Goal: Information Seeking & Learning: Learn about a topic

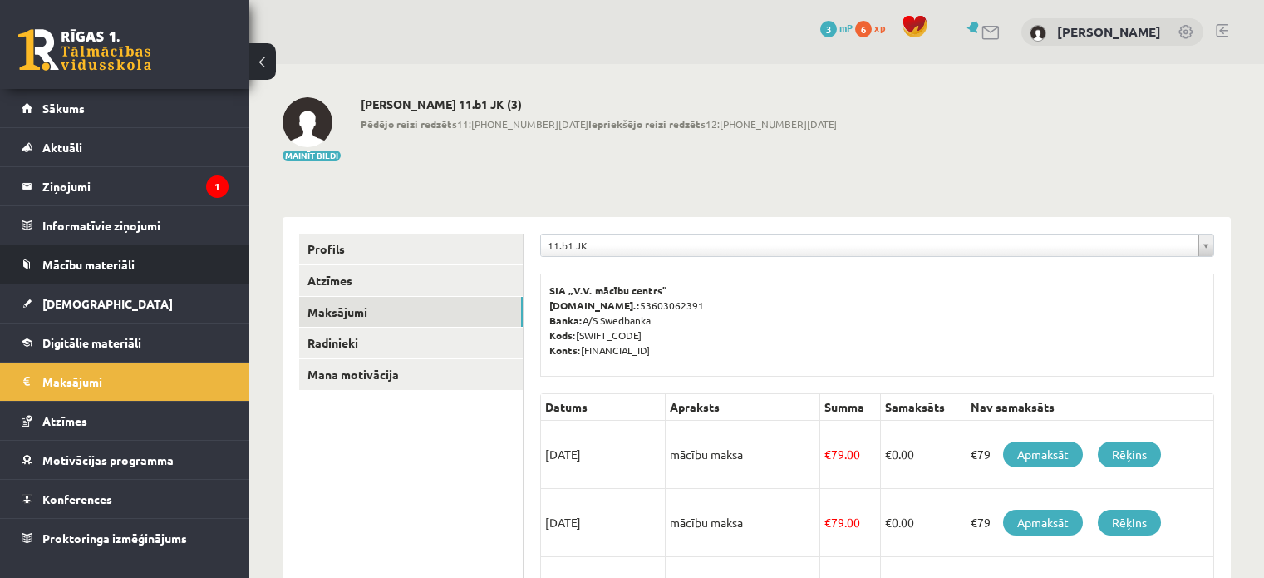
scroll to position [322, 0]
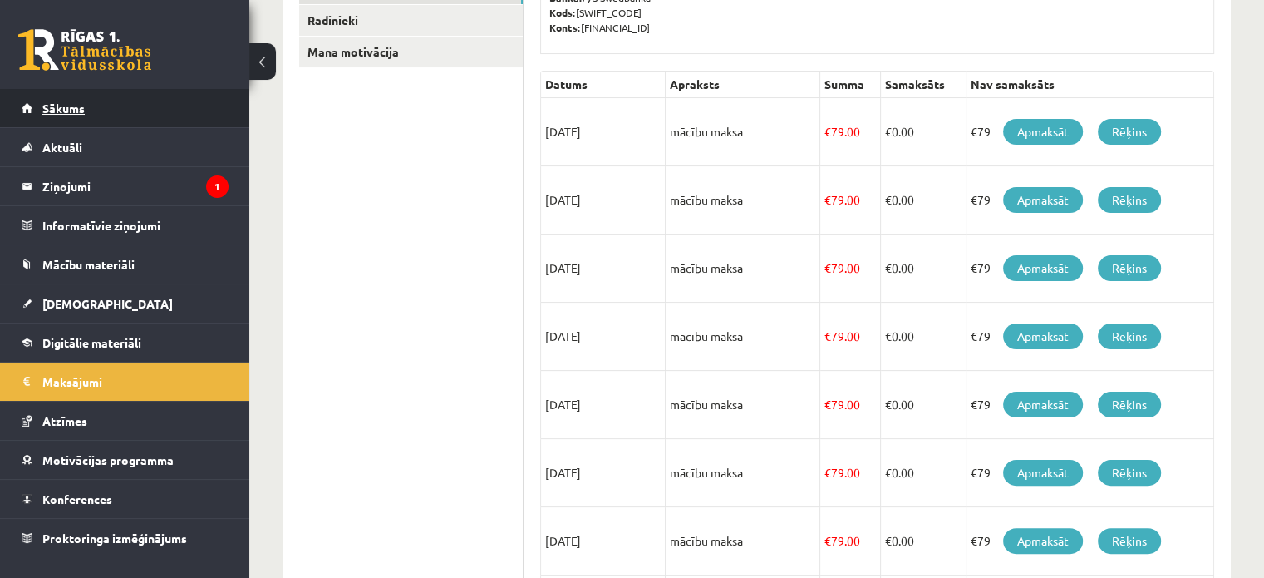
click at [114, 104] on link "Sākums" at bounding box center [125, 108] width 207 height 38
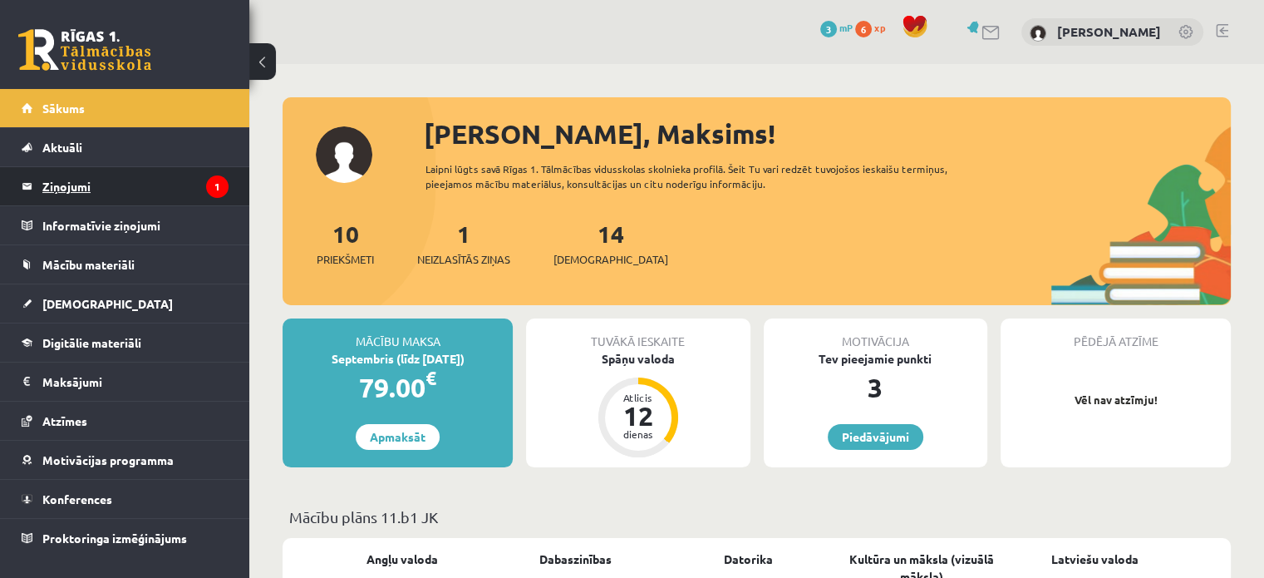
click at [126, 188] on legend "Ziņojumi 1" at bounding box center [135, 186] width 186 height 38
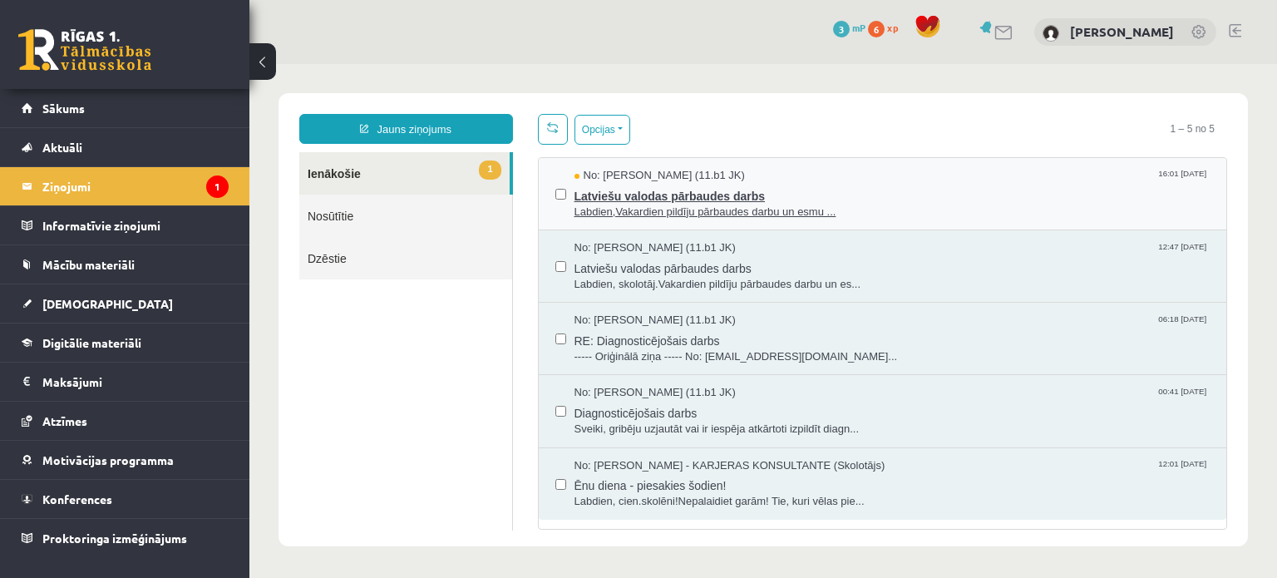
click at [834, 180] on div "No: Anna Kristiāna Bērziņa (11.b1 JK) 16:01 03/09/2025" at bounding box center [892, 176] width 636 height 16
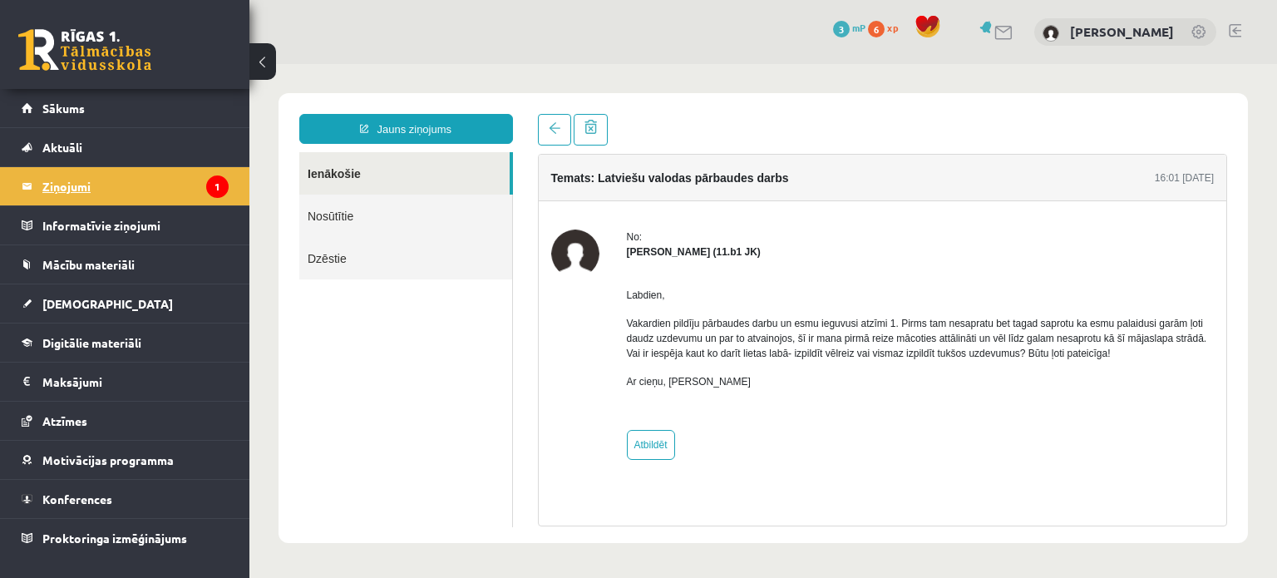
click at [197, 197] on legend "Ziņojumi 1" at bounding box center [135, 186] width 186 height 38
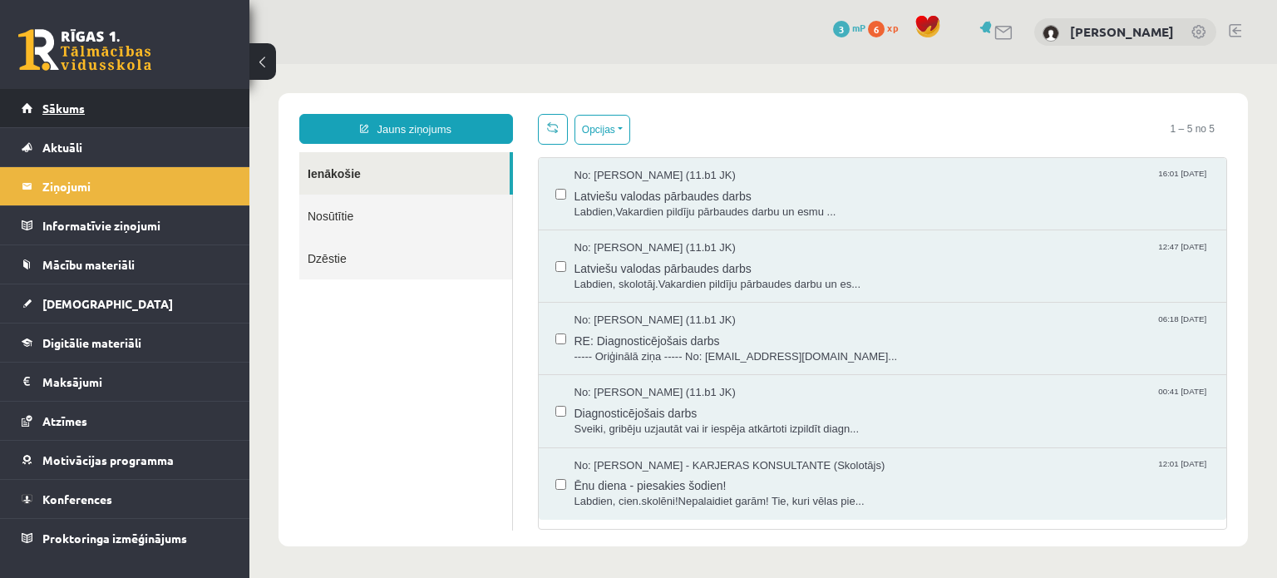
click at [56, 109] on span "Sākums" at bounding box center [63, 108] width 42 height 15
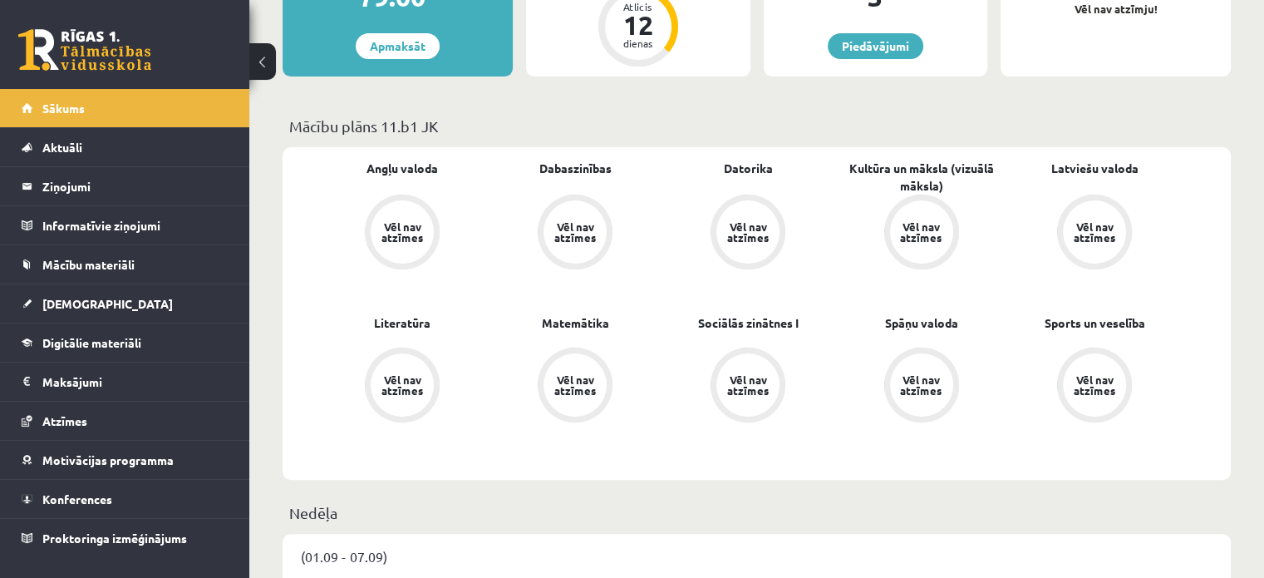
scroll to position [416, 0]
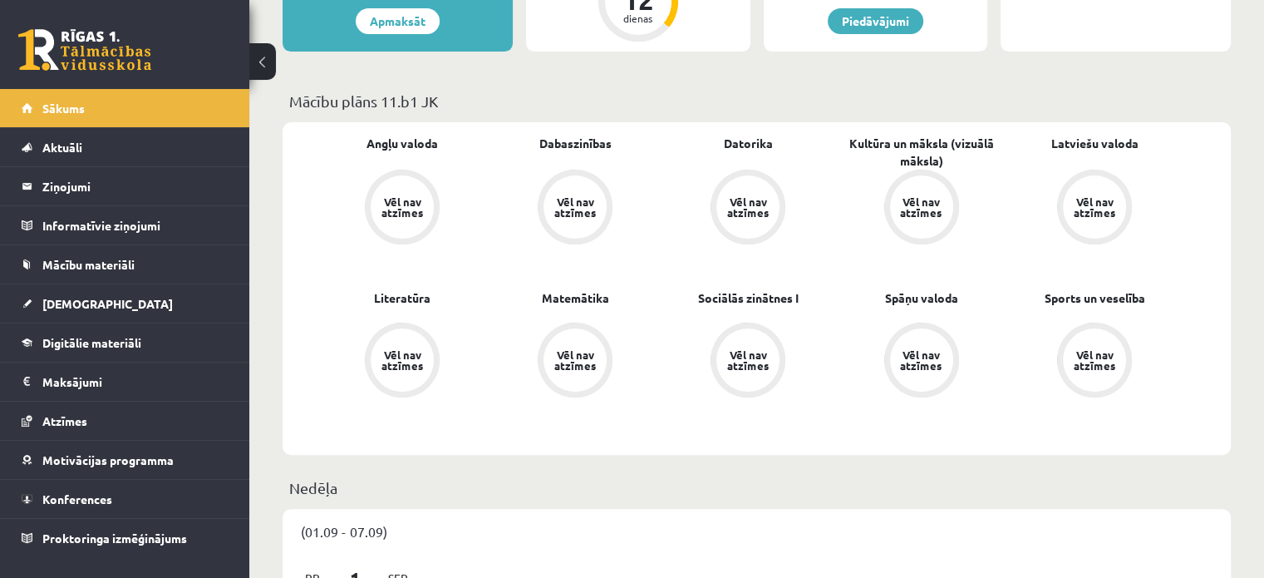
click at [1106, 358] on div "Vēl nav atzīmes" at bounding box center [1094, 360] width 47 height 22
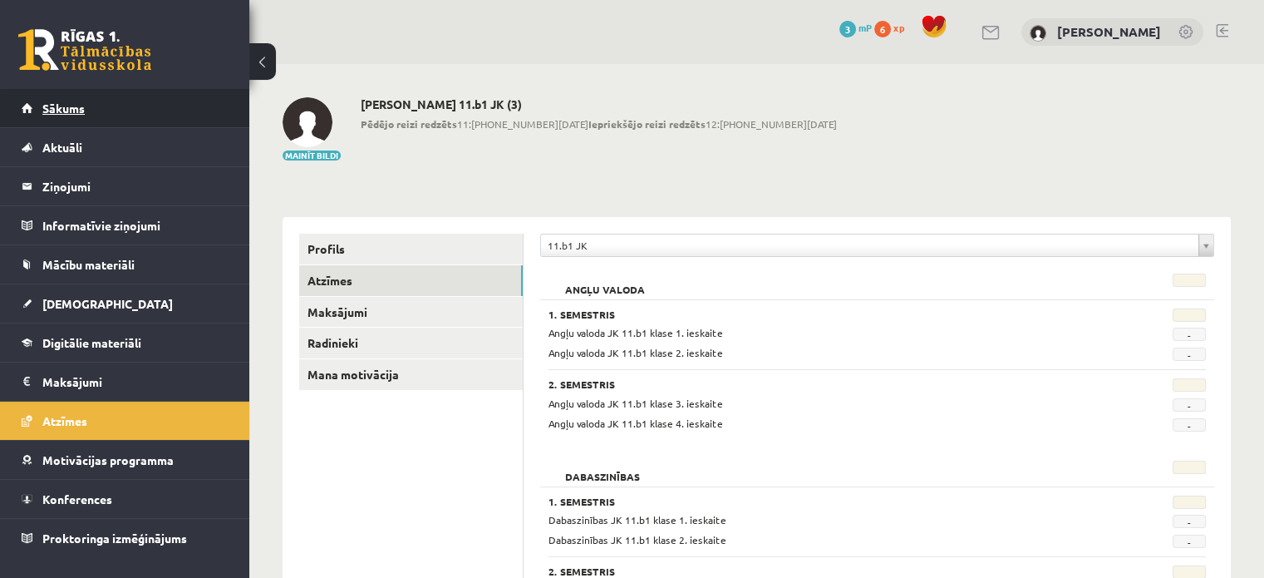
click at [106, 108] on link "Sākums" at bounding box center [125, 108] width 207 height 38
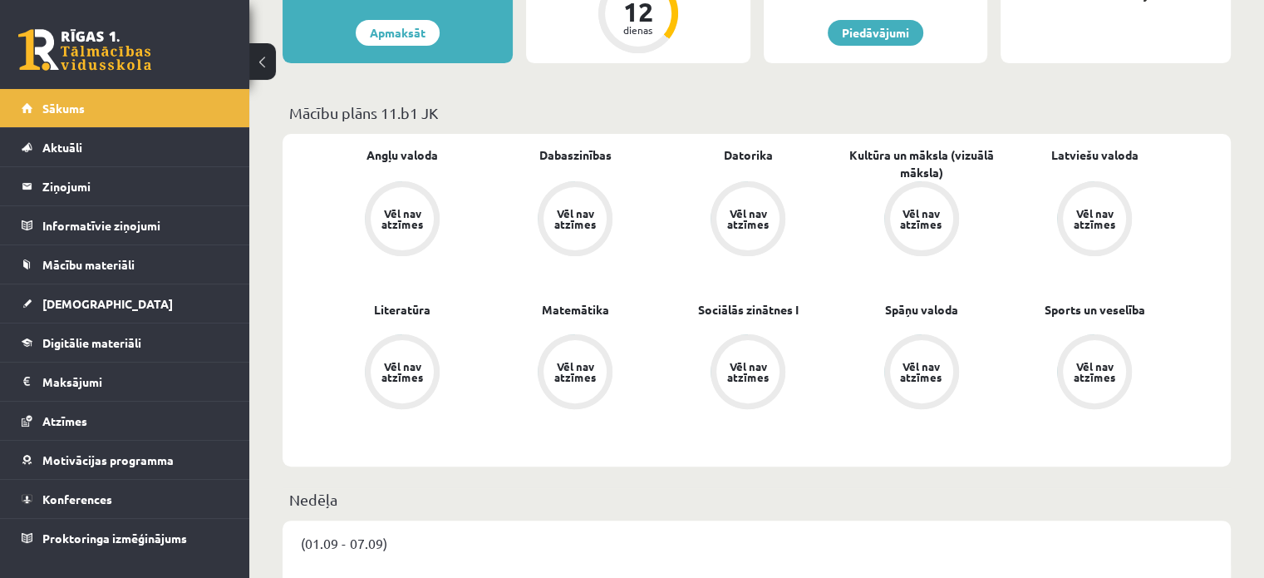
scroll to position [416, 0]
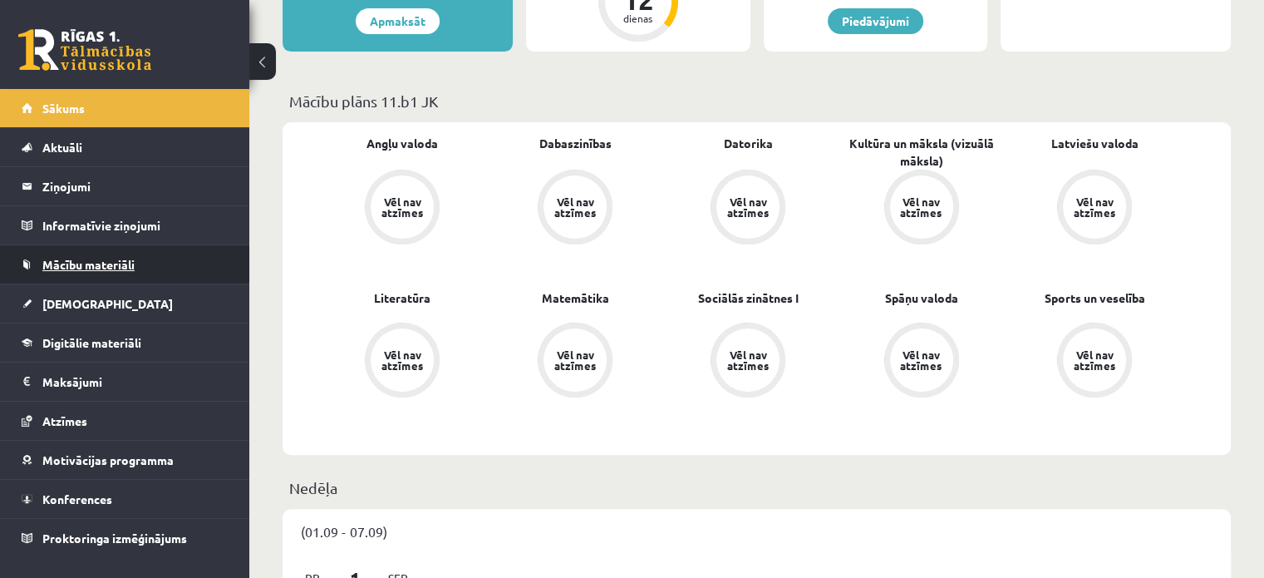
click at [141, 248] on link "Mācību materiāli" at bounding box center [125, 264] width 207 height 38
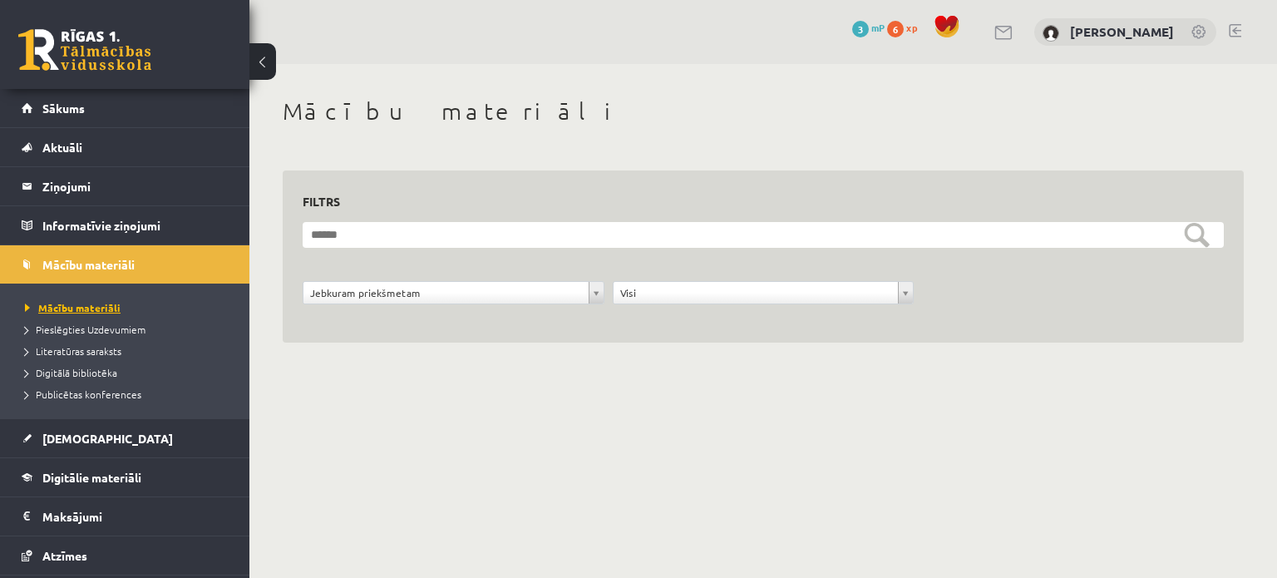
click at [125, 301] on link "Mācību materiāli" at bounding box center [129, 307] width 208 height 15
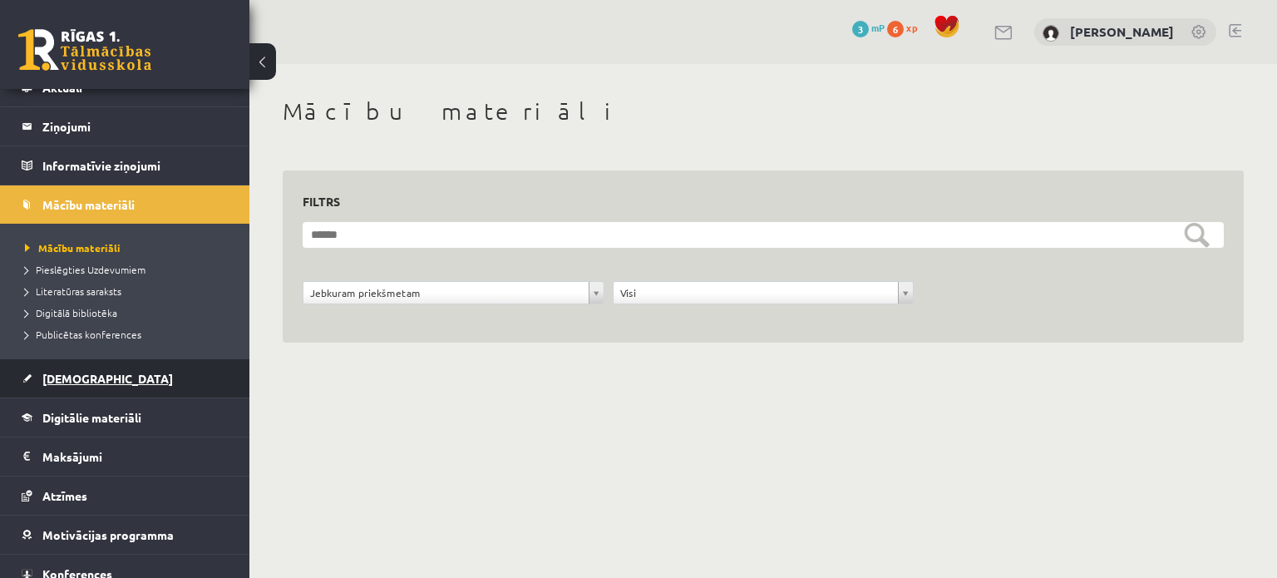
scroll to position [83, 0]
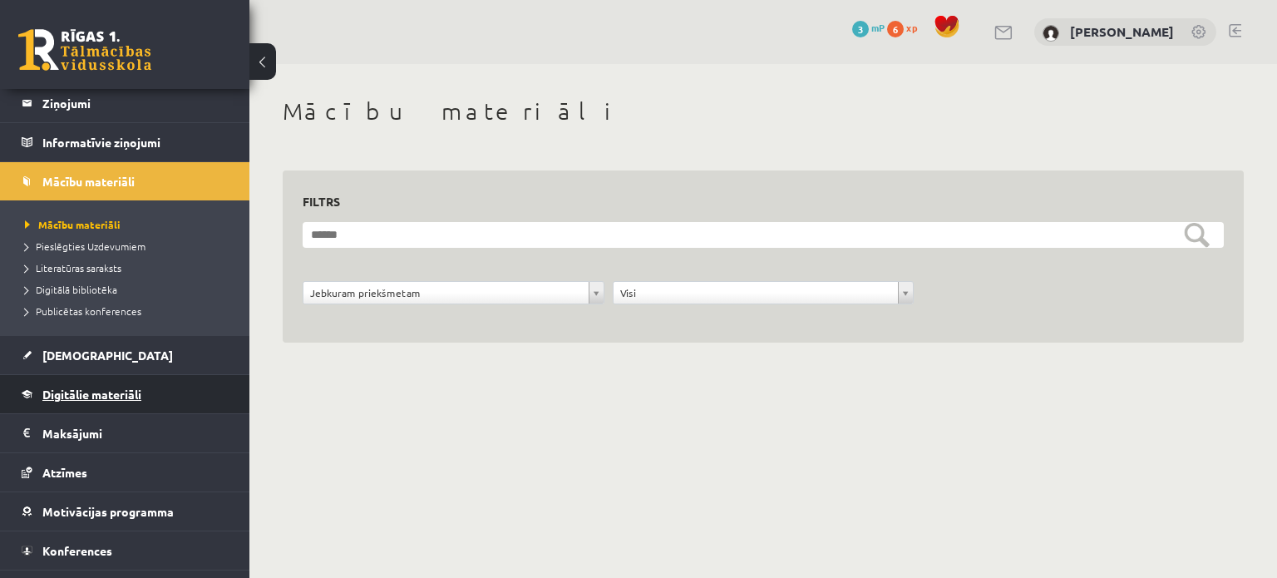
click at [164, 400] on link "Digitālie materiāli" at bounding box center [125, 394] width 207 height 38
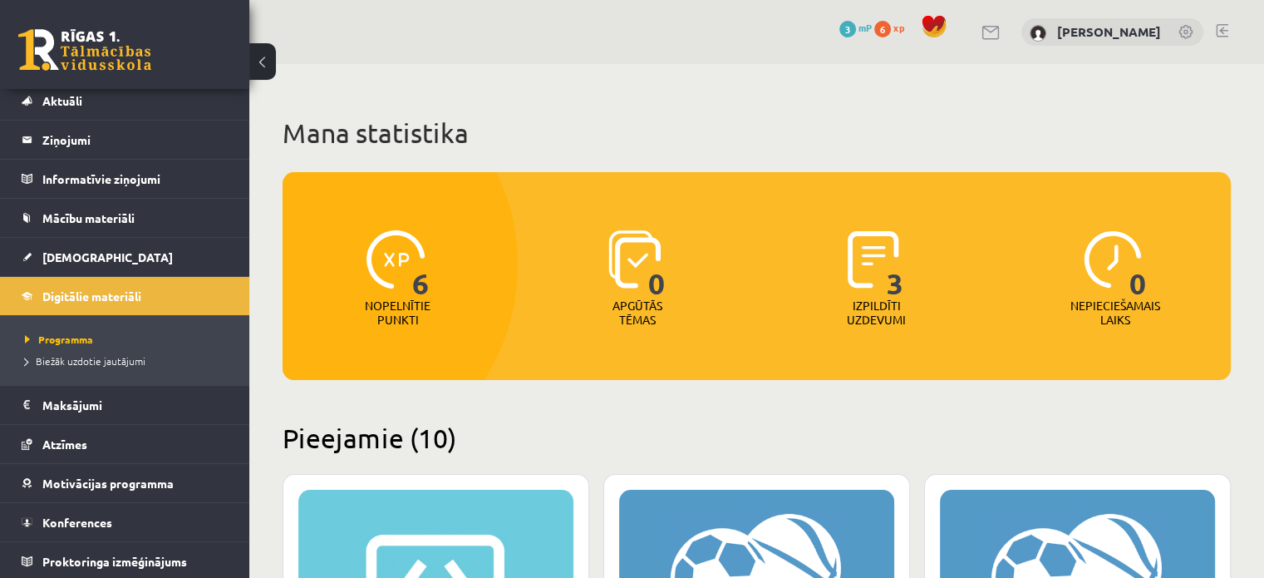
click at [1134, 289] on span "0" at bounding box center [1137, 264] width 17 height 68
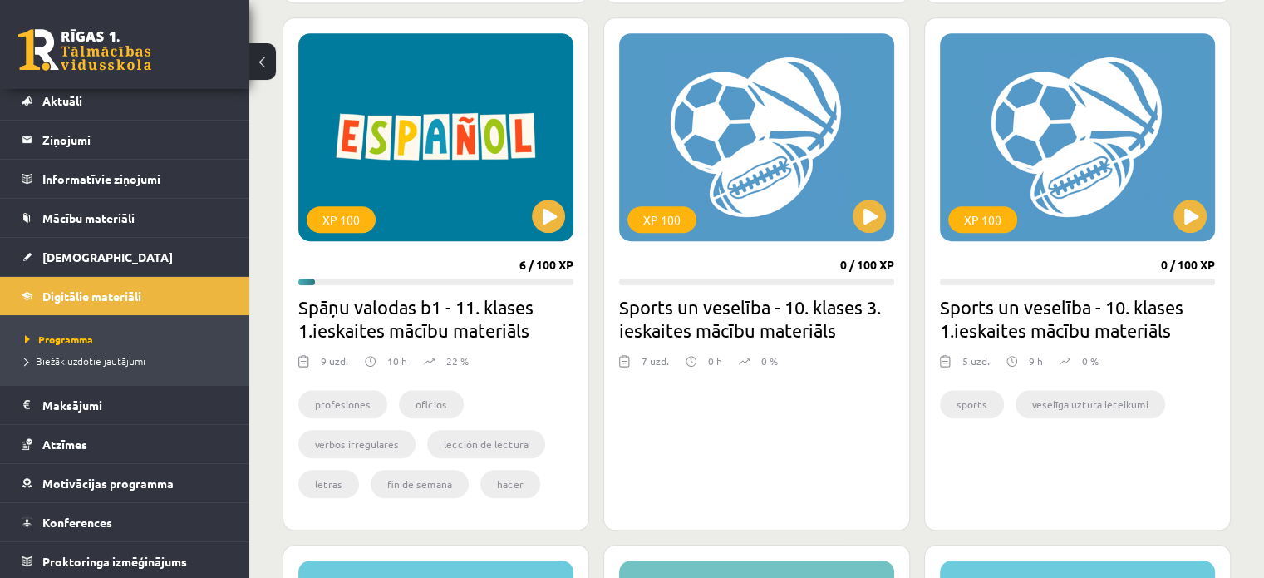
scroll to position [997, 0]
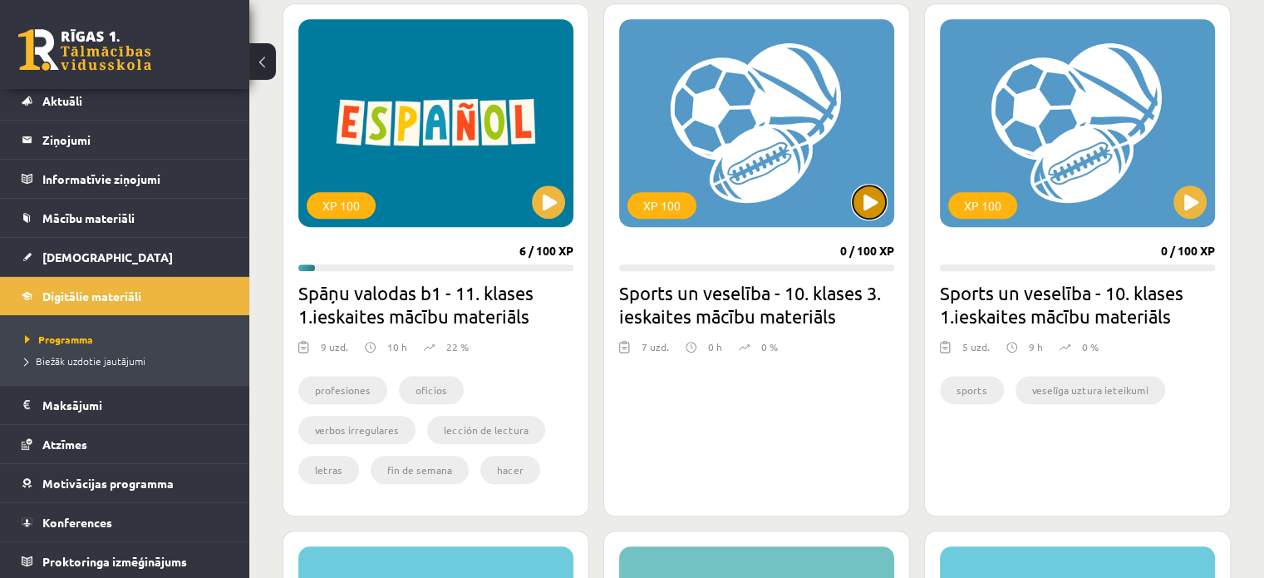
click at [864, 195] on button at bounding box center [869, 201] width 33 height 33
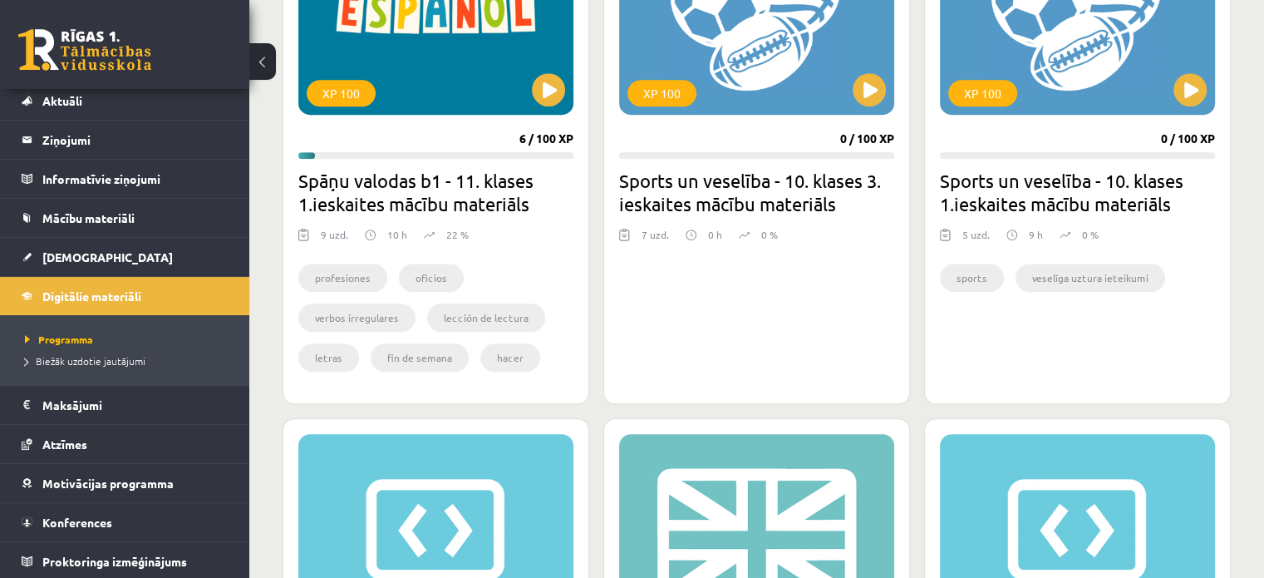
scroll to position [1247, 0]
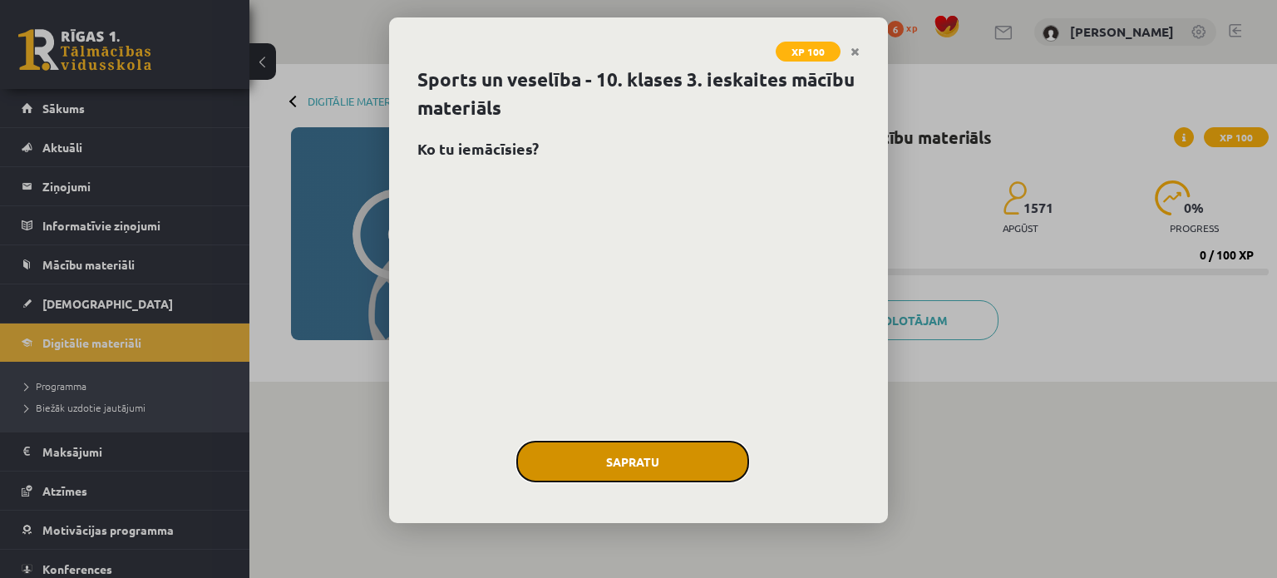
click at [681, 454] on button "Sapratu" at bounding box center [632, 461] width 233 height 42
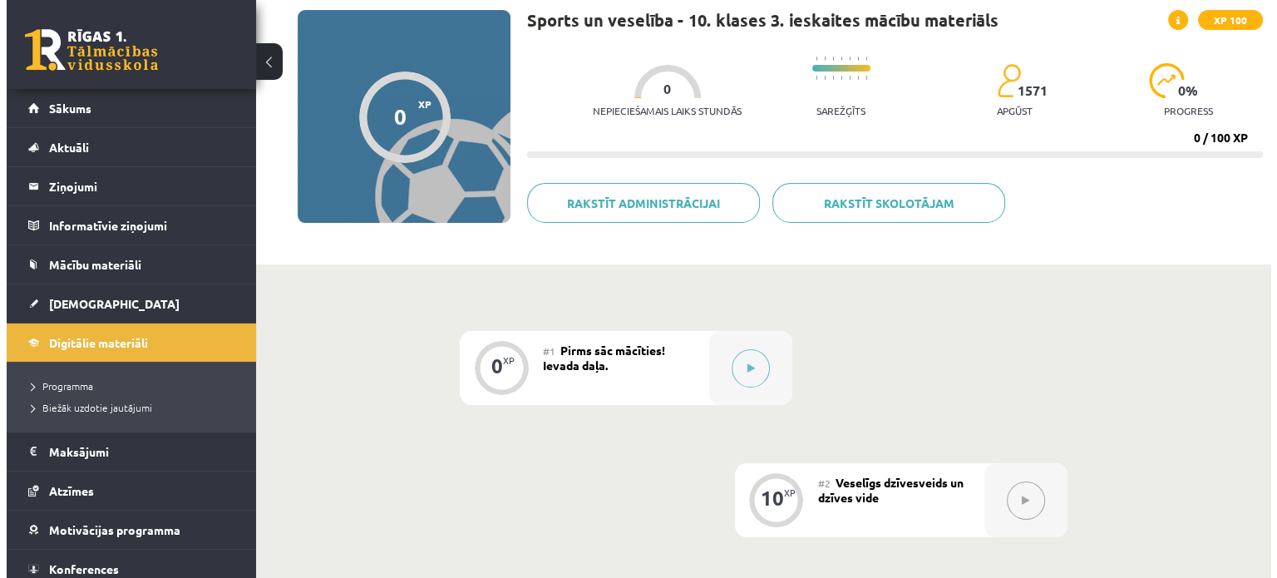
scroll to position [249, 0]
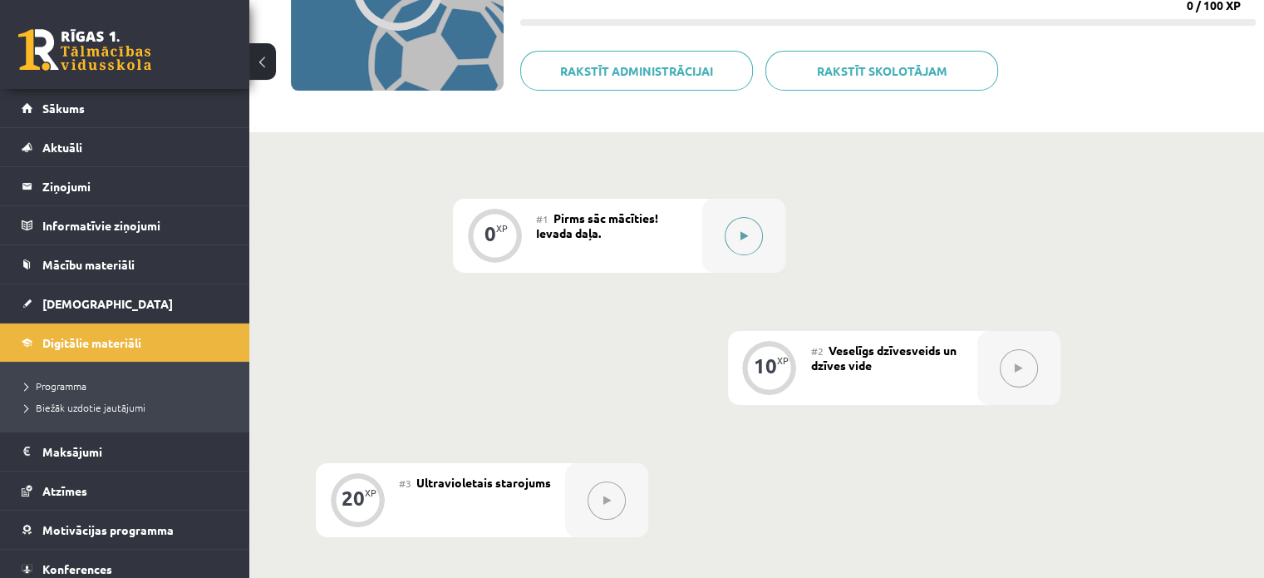
click at [777, 240] on div at bounding box center [743, 236] width 83 height 74
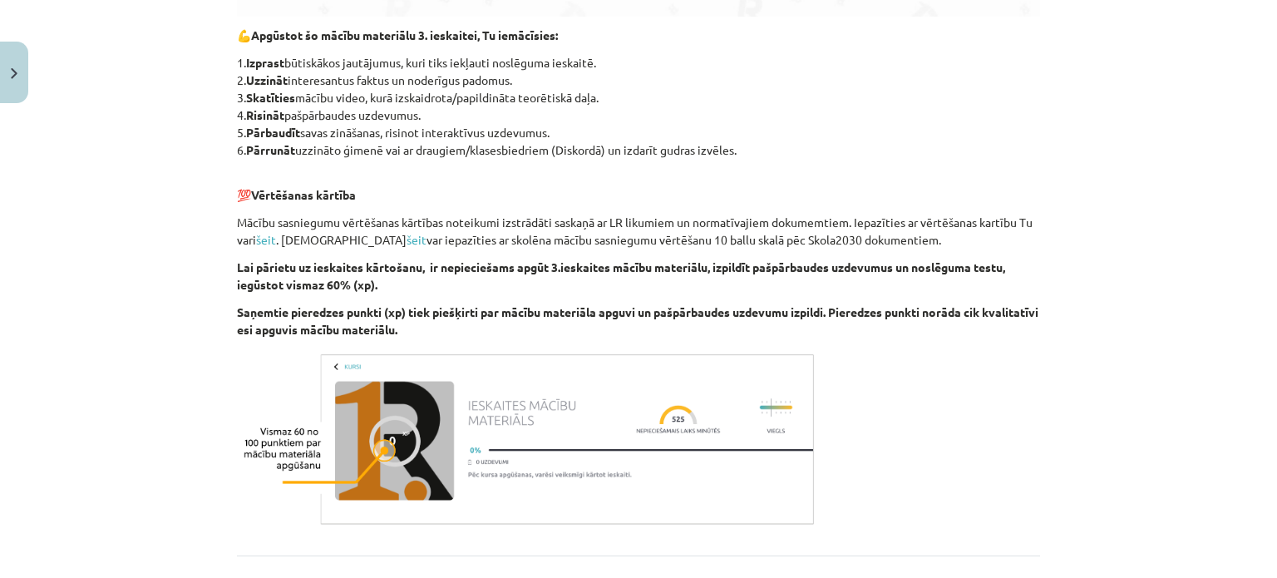
scroll to position [1052, 0]
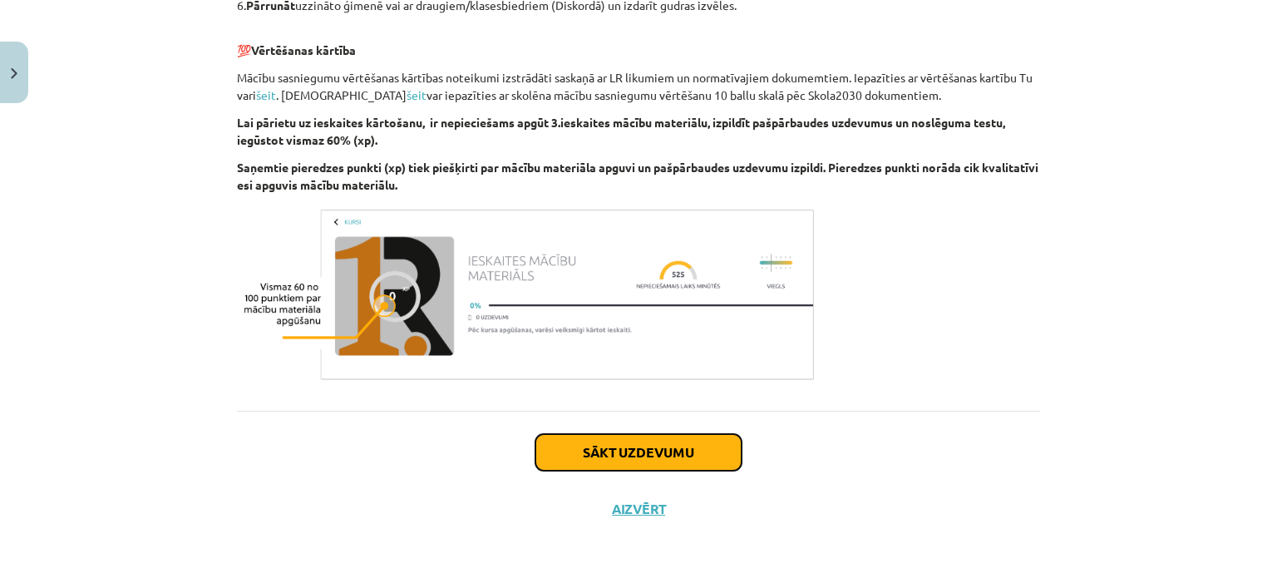
click at [664, 448] on button "Sākt uzdevumu" at bounding box center [638, 452] width 206 height 37
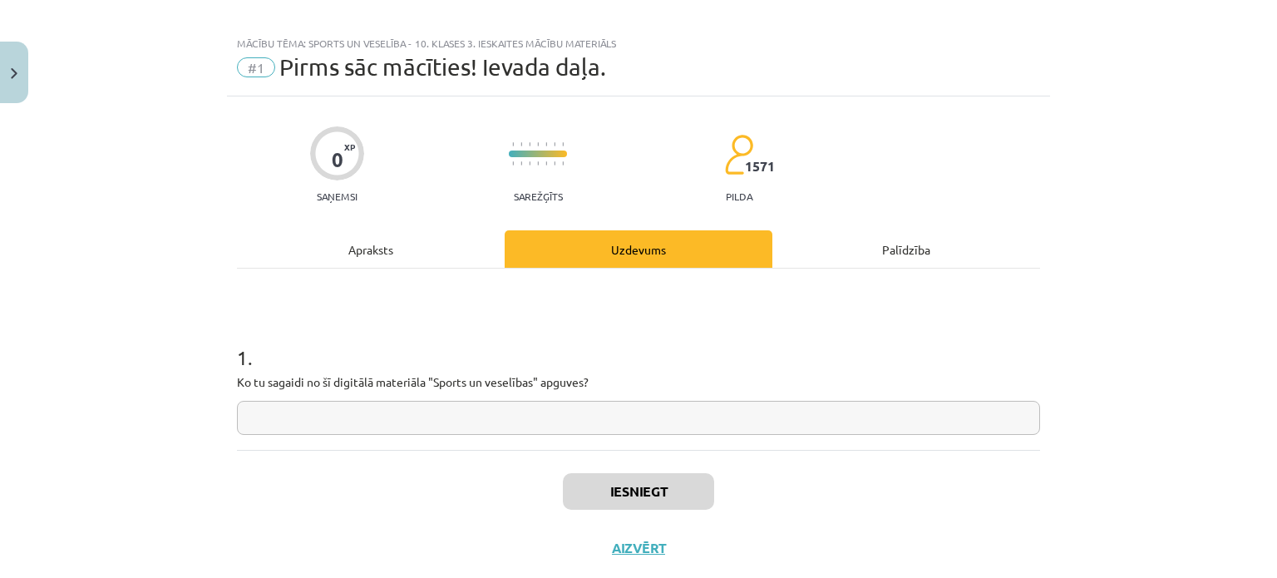
scroll to position [0, 0]
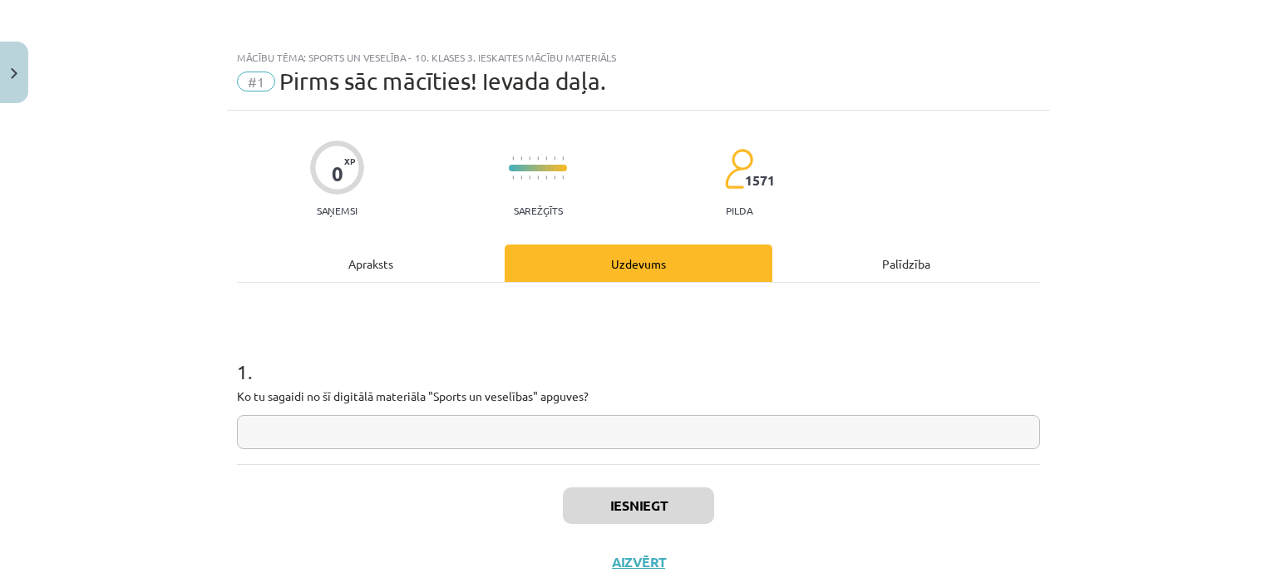
click at [733, 431] on input "text" at bounding box center [638, 432] width 803 height 34
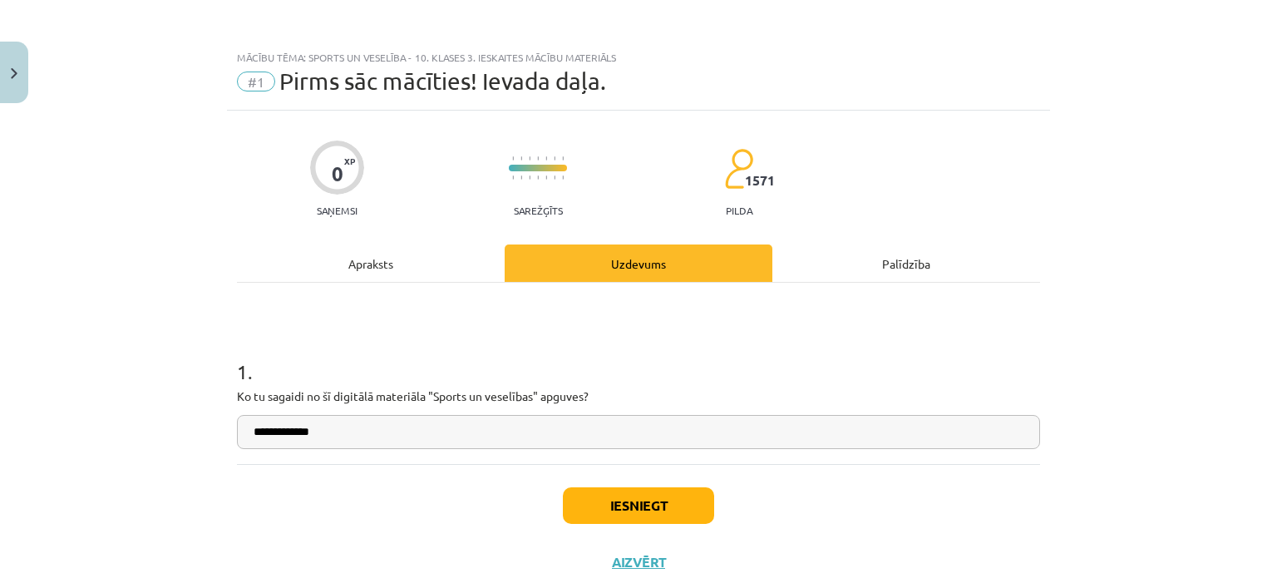
type input "**********"
drag, startPoint x: 546, startPoint y: 500, endPoint x: 562, endPoint y: 503, distance: 16.0
click at [558, 503] on div "Iesniegt Aizvērt" at bounding box center [638, 522] width 803 height 116
click at [563, 503] on button "Iesniegt" at bounding box center [638, 505] width 151 height 37
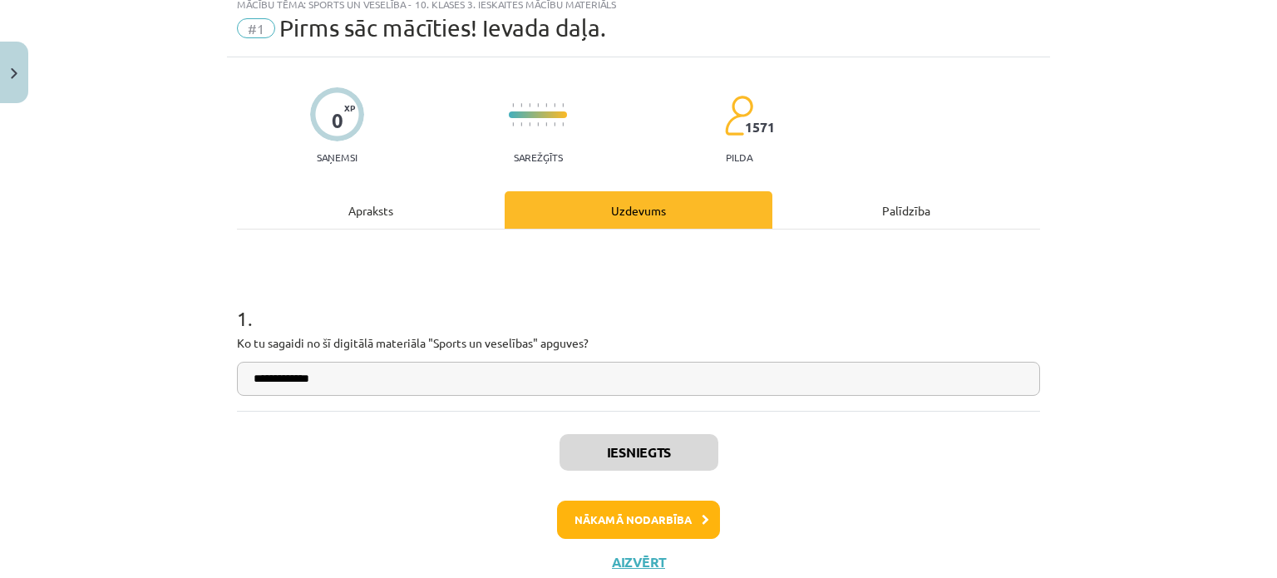
scroll to position [106, 0]
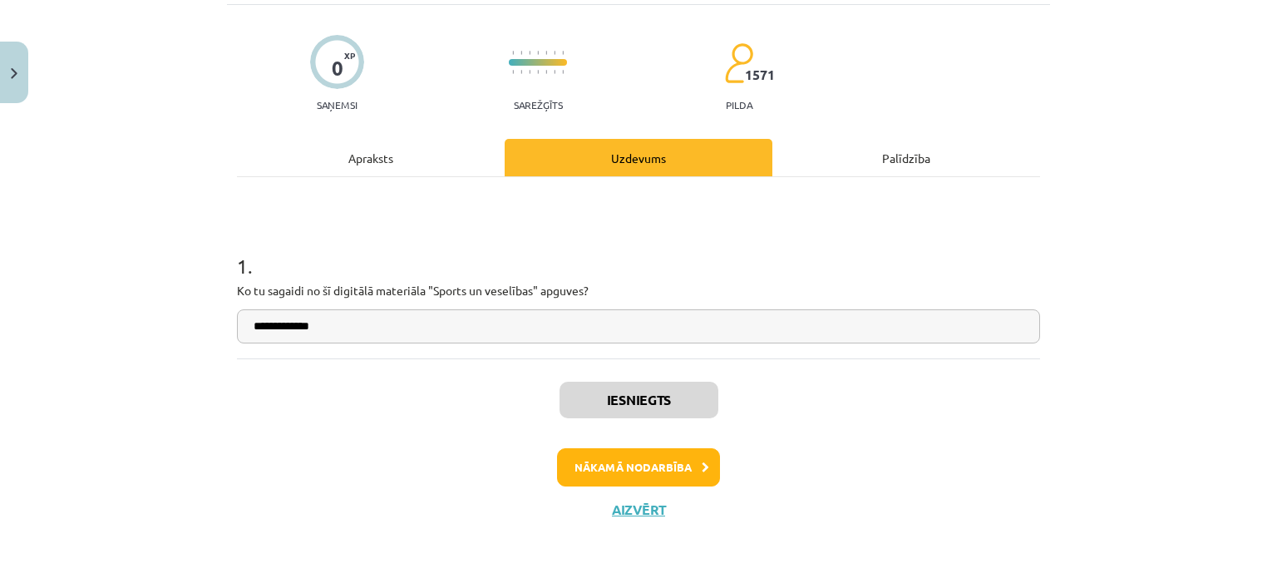
click at [669, 485] on div "Iesniegts Nākamā nodarbība Aizvērt" at bounding box center [638, 443] width 803 height 170
click at [675, 469] on button "Nākamā nodarbība" at bounding box center [638, 467] width 163 height 38
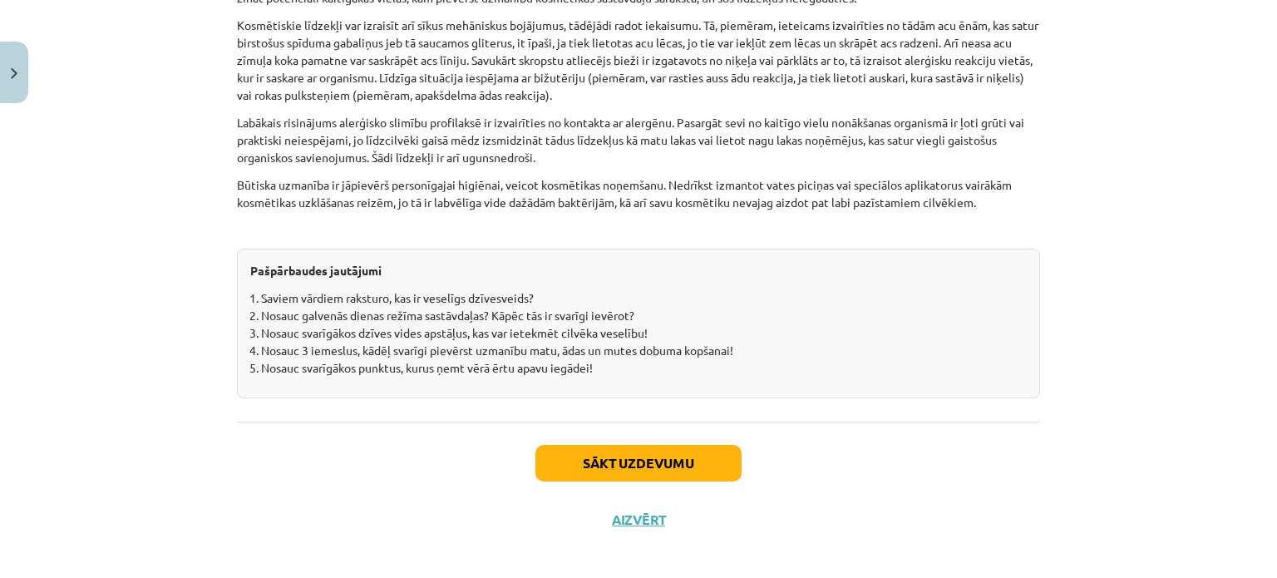
scroll to position [5194, 0]
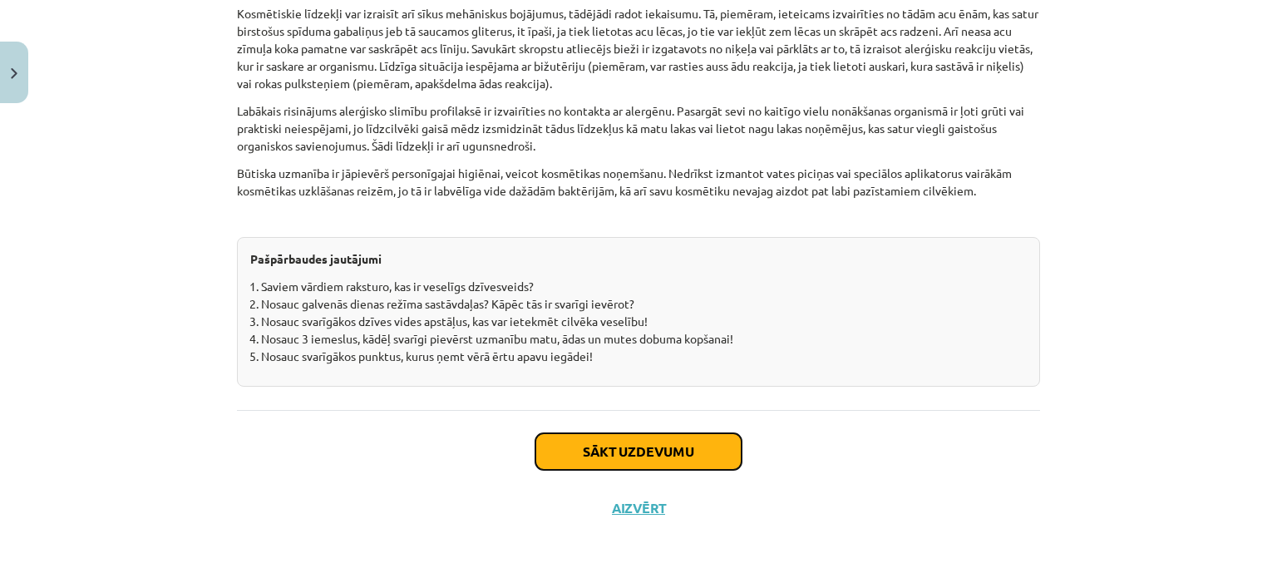
click at [622, 465] on button "Sākt uzdevumu" at bounding box center [638, 451] width 206 height 37
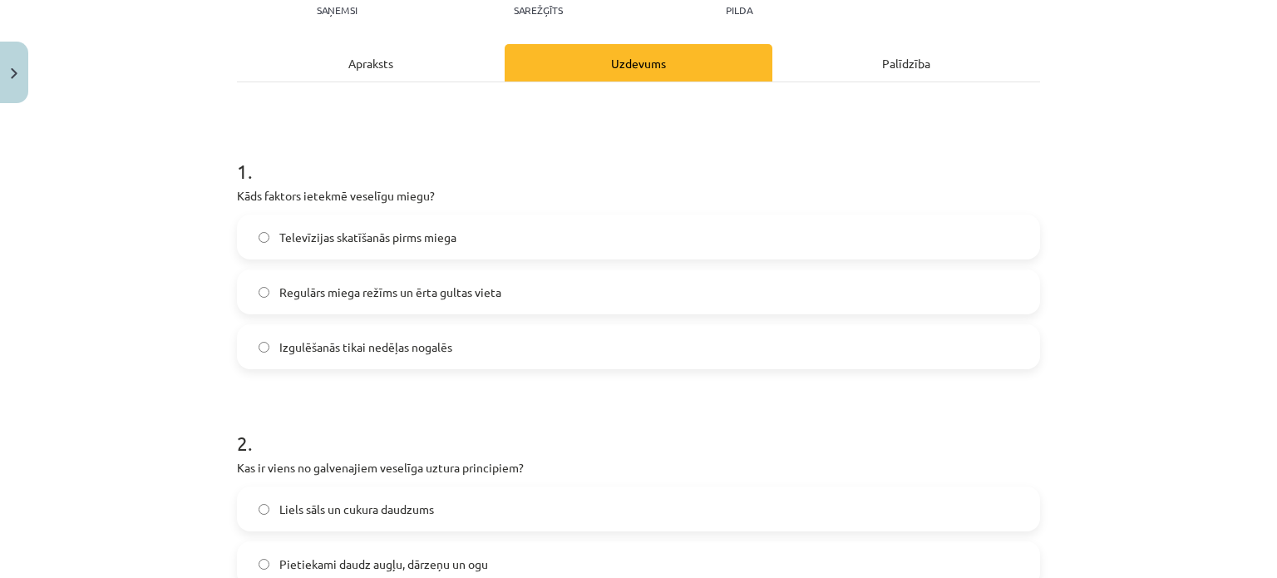
scroll to position [208, 0]
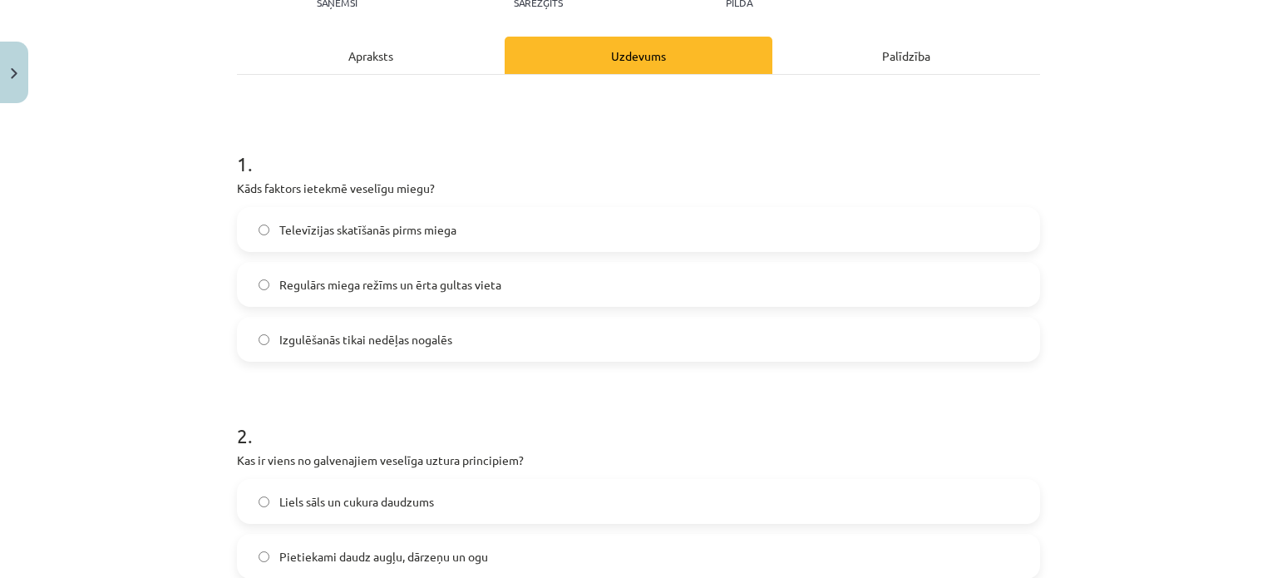
click at [520, 289] on label "Regulārs miega režīms un ērta gultas vieta" at bounding box center [638, 284] width 799 height 42
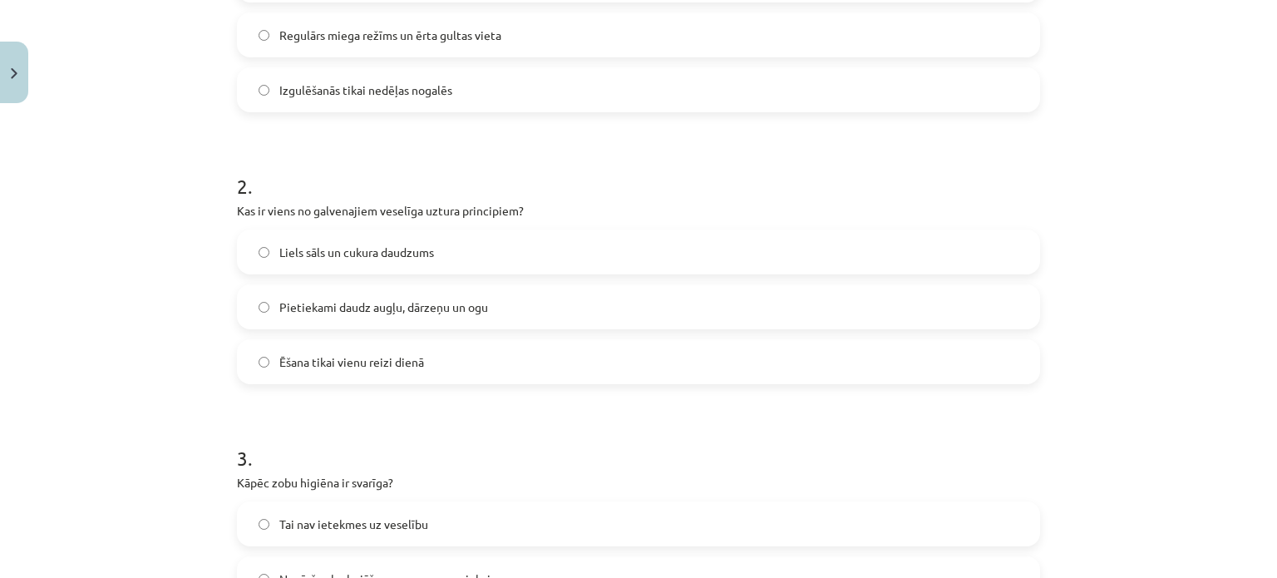
click at [471, 293] on label "Pietiekami daudz augļu, dārzeņu un ogu" at bounding box center [638, 307] width 799 height 42
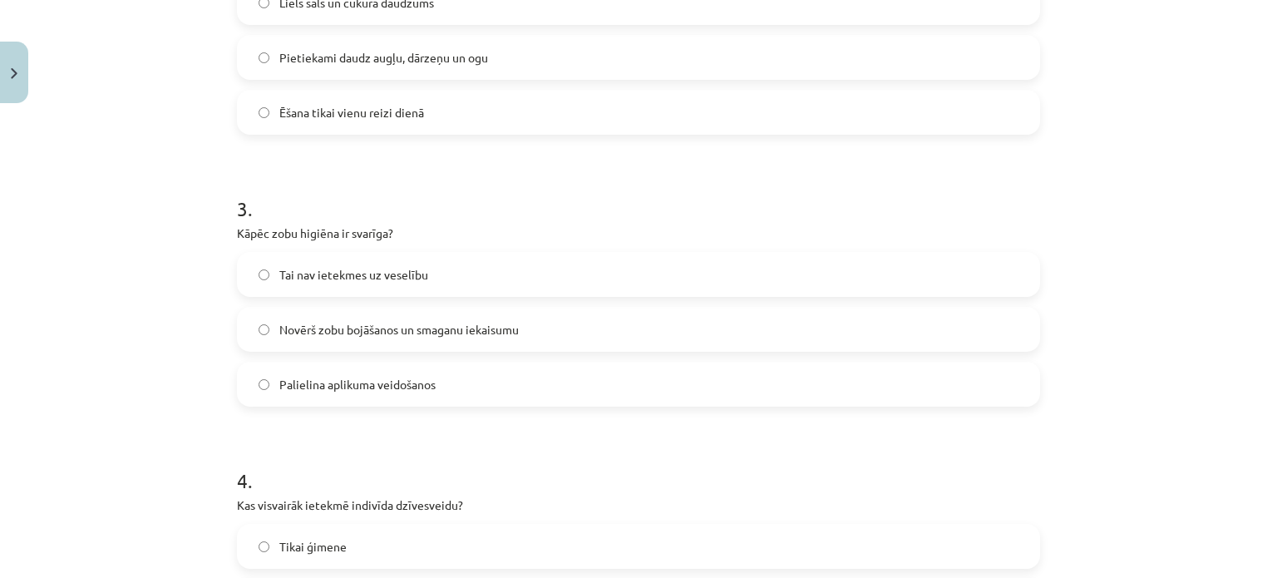
click at [471, 337] on label "Novērš zobu bojāšanos un smaganu iekaisumu" at bounding box center [638, 329] width 799 height 42
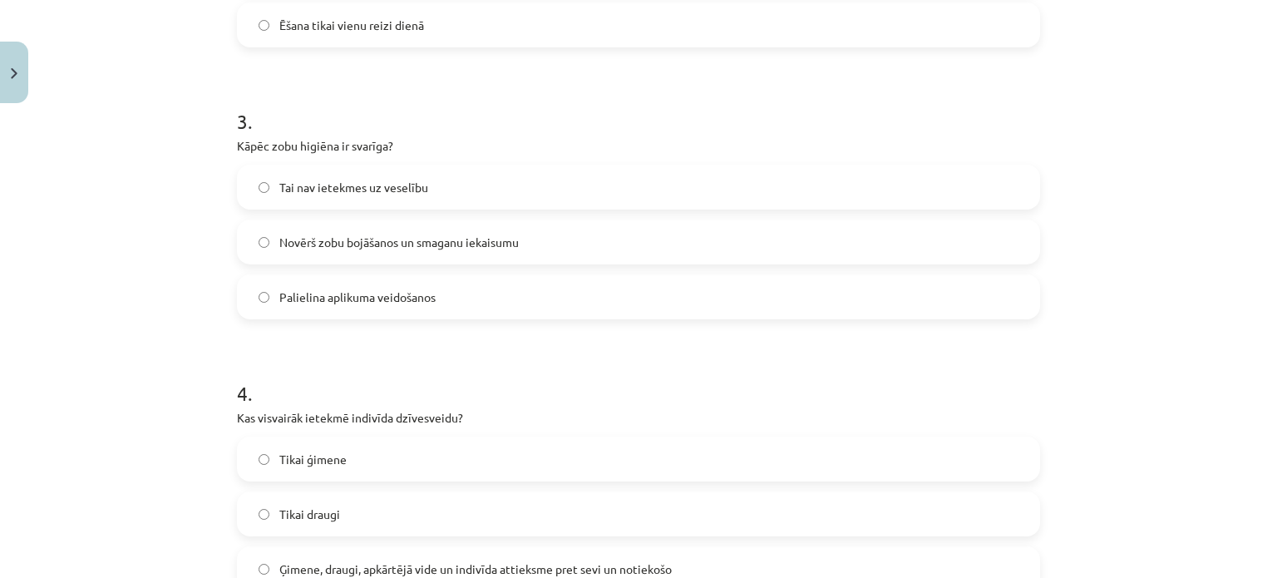
scroll to position [956, 0]
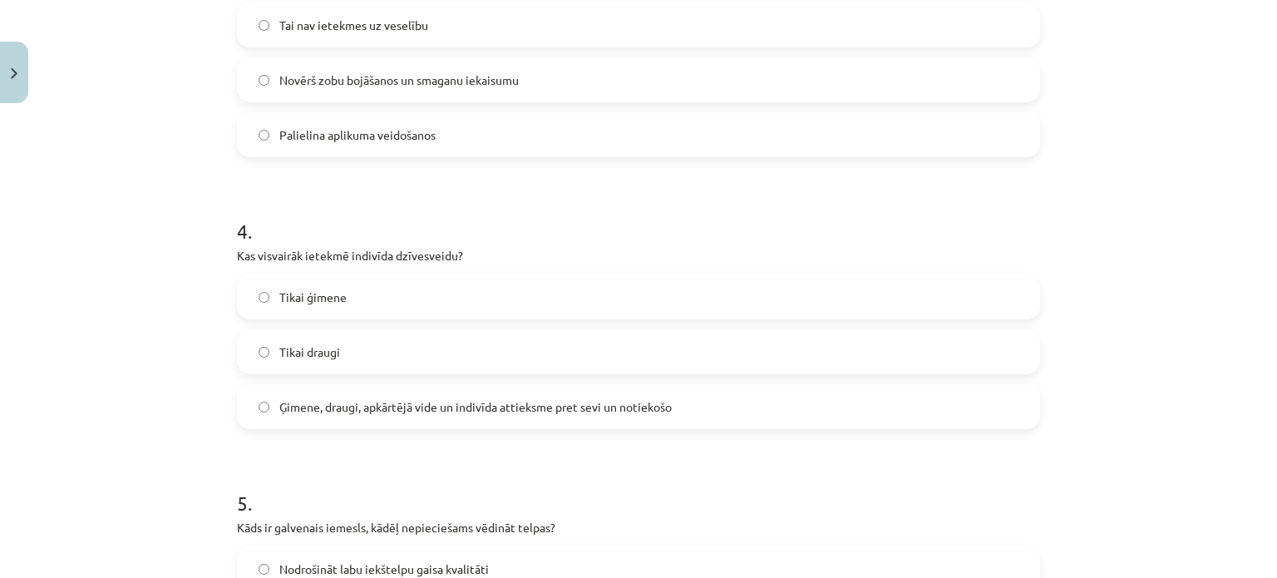
click at [416, 420] on label "Ģimene, draugi, apkārtējā vide un indivīda attieksme pret sevi un notiekošo" at bounding box center [638, 407] width 799 height 42
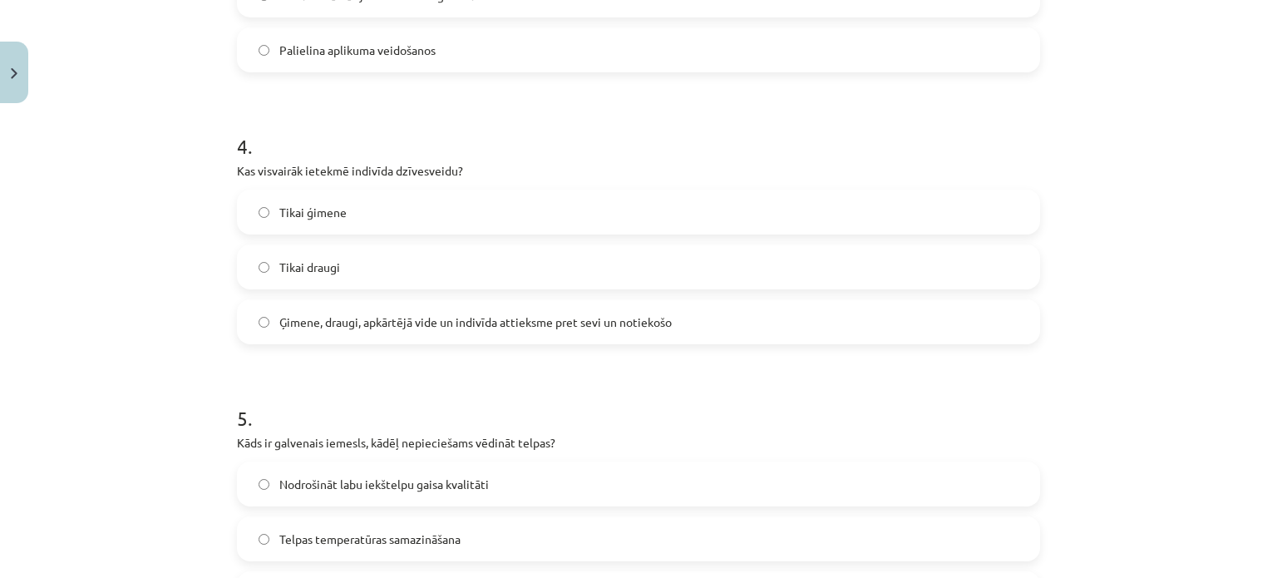
scroll to position [1205, 0]
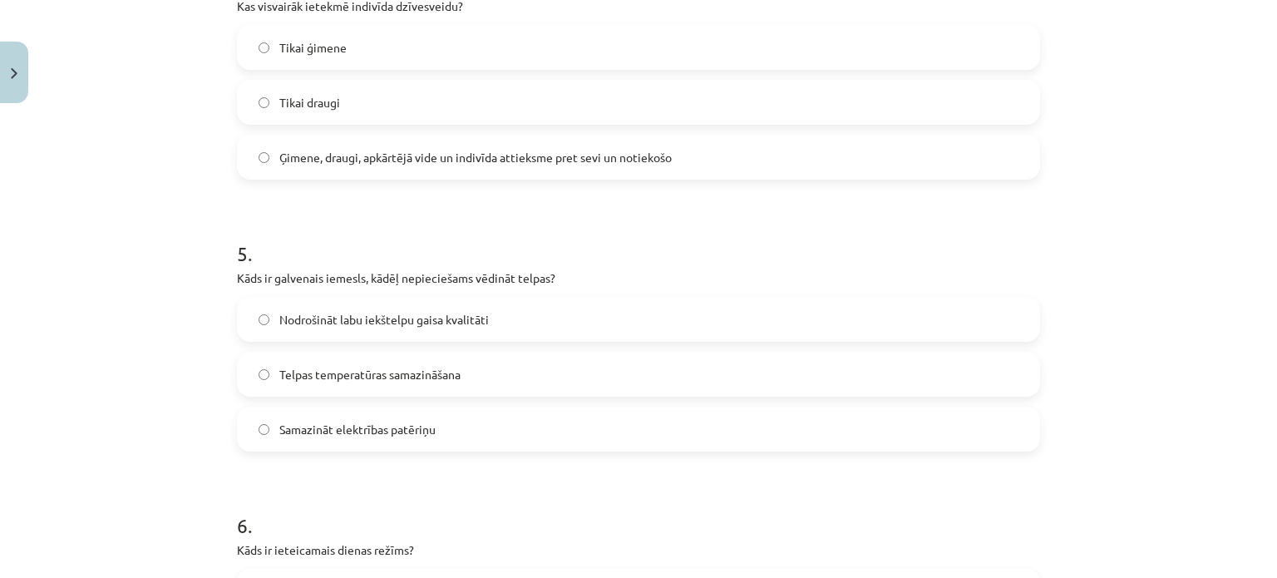
click at [524, 321] on label "Nodrošināt labu iekštelpu gaisa kvalitāti" at bounding box center [638, 319] width 799 height 42
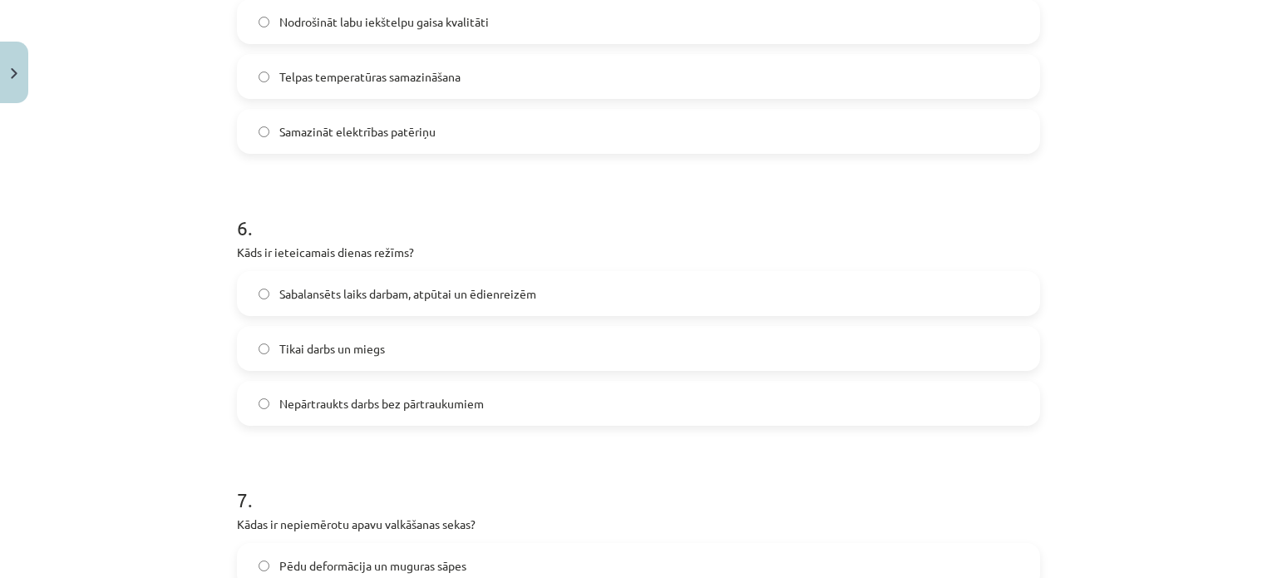
scroll to position [1537, 0]
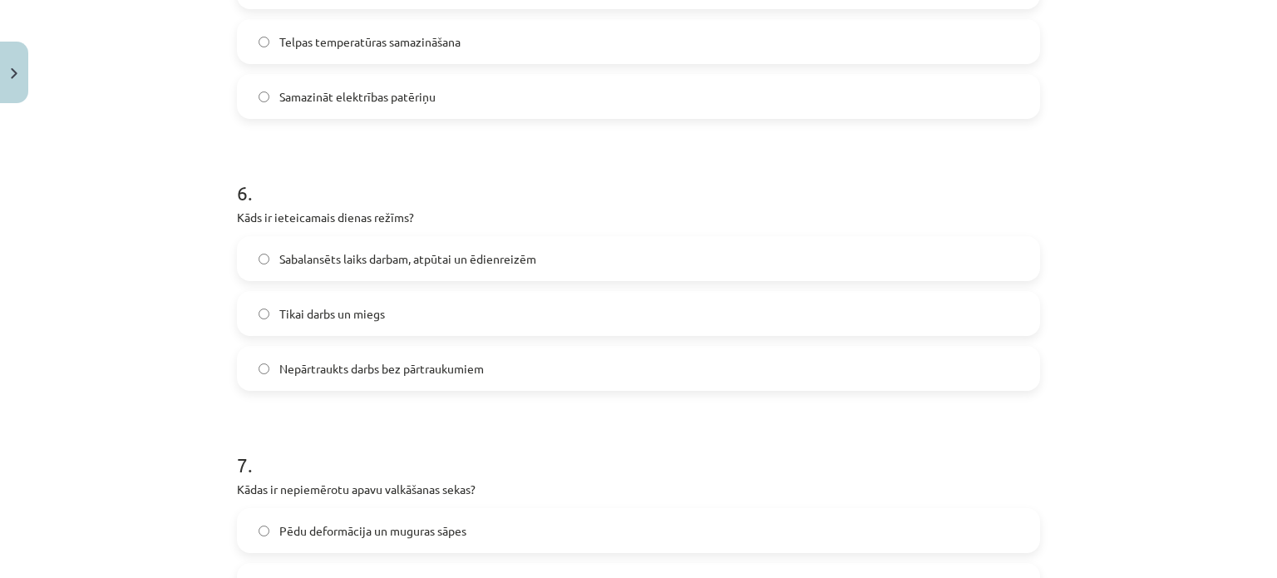
click at [490, 255] on span "Sabalansēts laiks darbam, atpūtai un ēdienreizēm" at bounding box center [407, 258] width 257 height 17
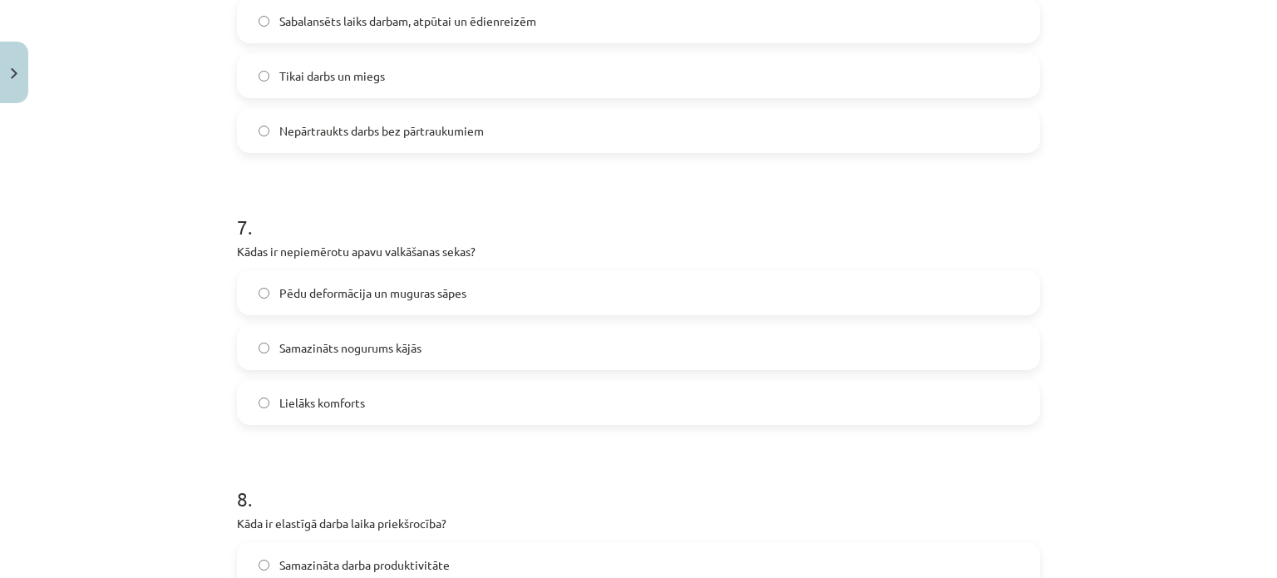
scroll to position [1787, 0]
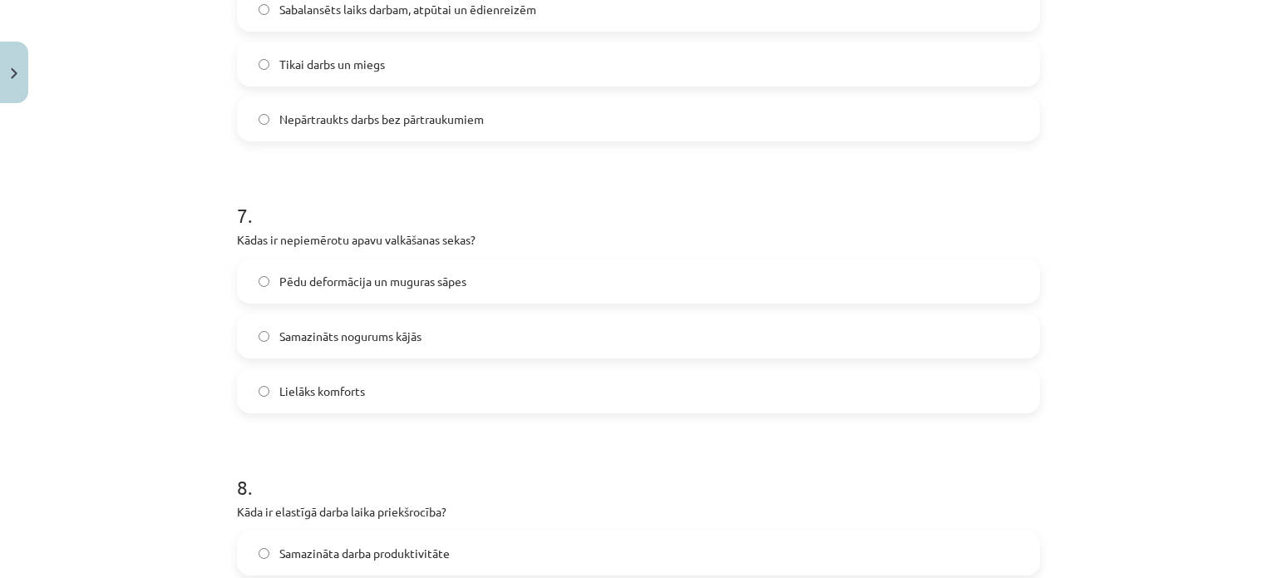
click at [506, 283] on label "Pēdu deformācija un muguras sāpes" at bounding box center [638, 281] width 799 height 42
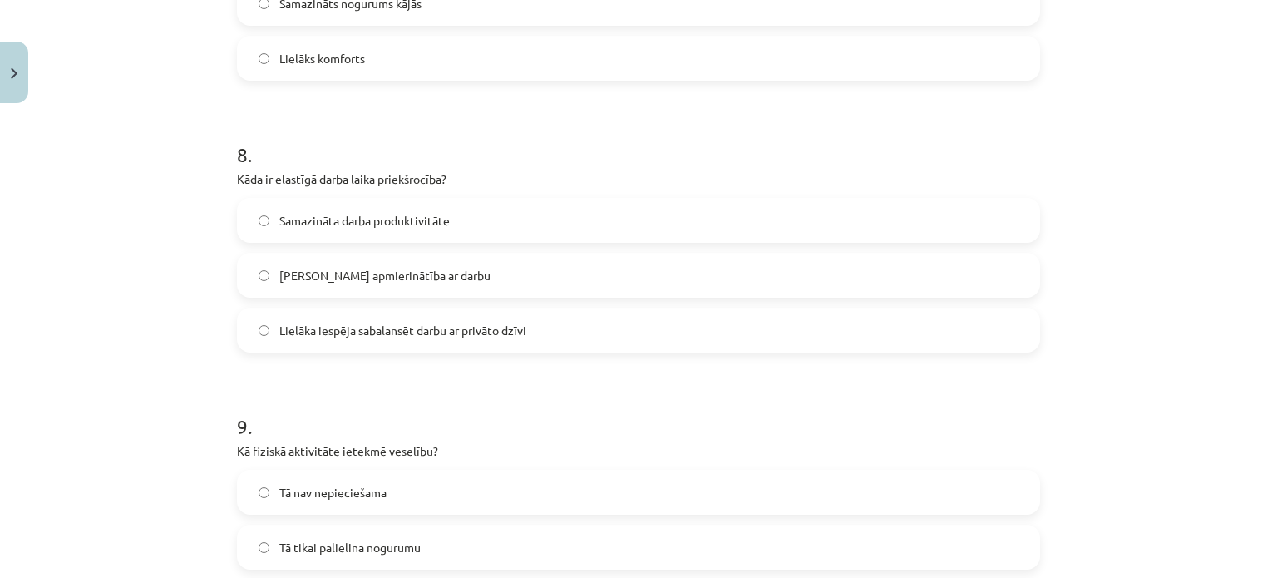
scroll to position [2036, 0]
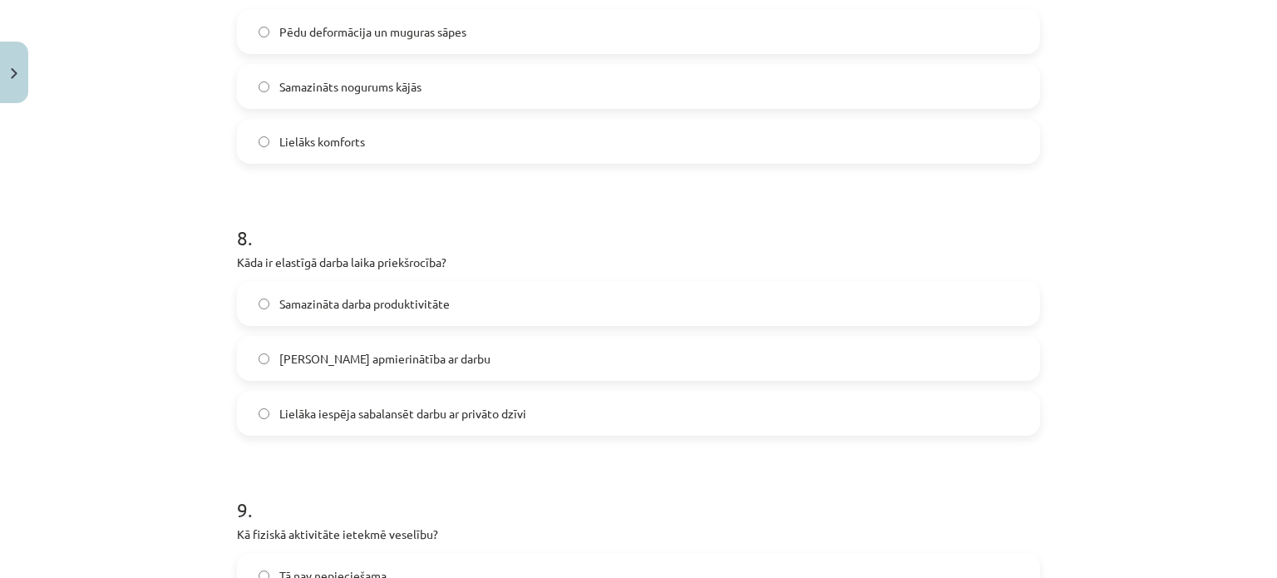
click at [426, 413] on span "Lielāka iespēja sabalansēt darbu ar privāto dzīvi" at bounding box center [402, 413] width 247 height 17
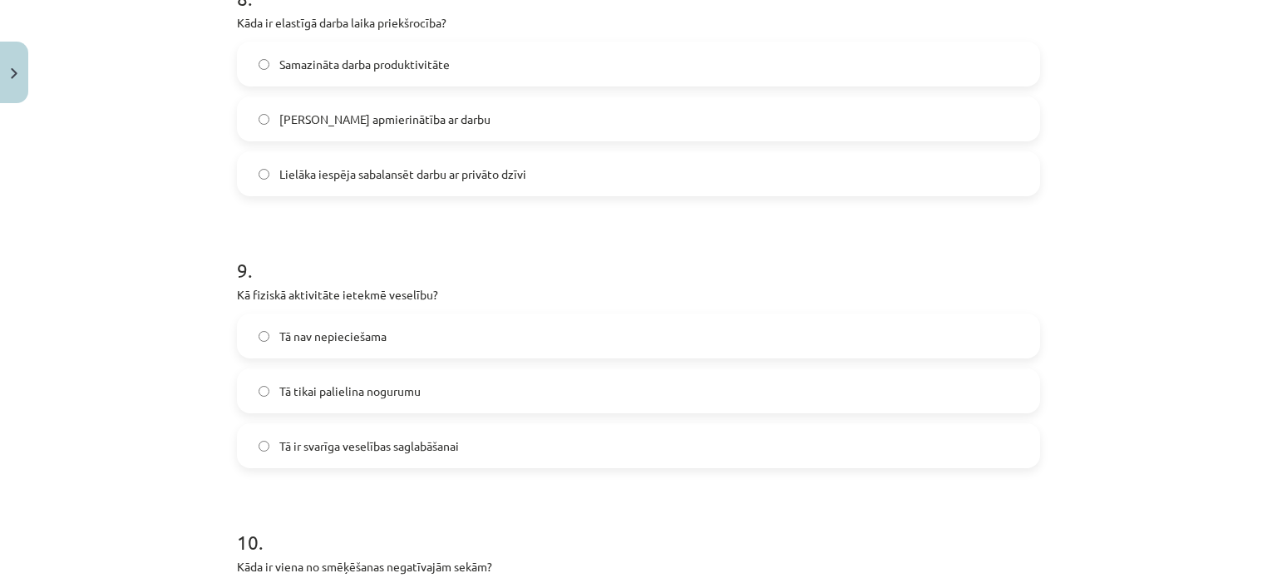
scroll to position [2285, 0]
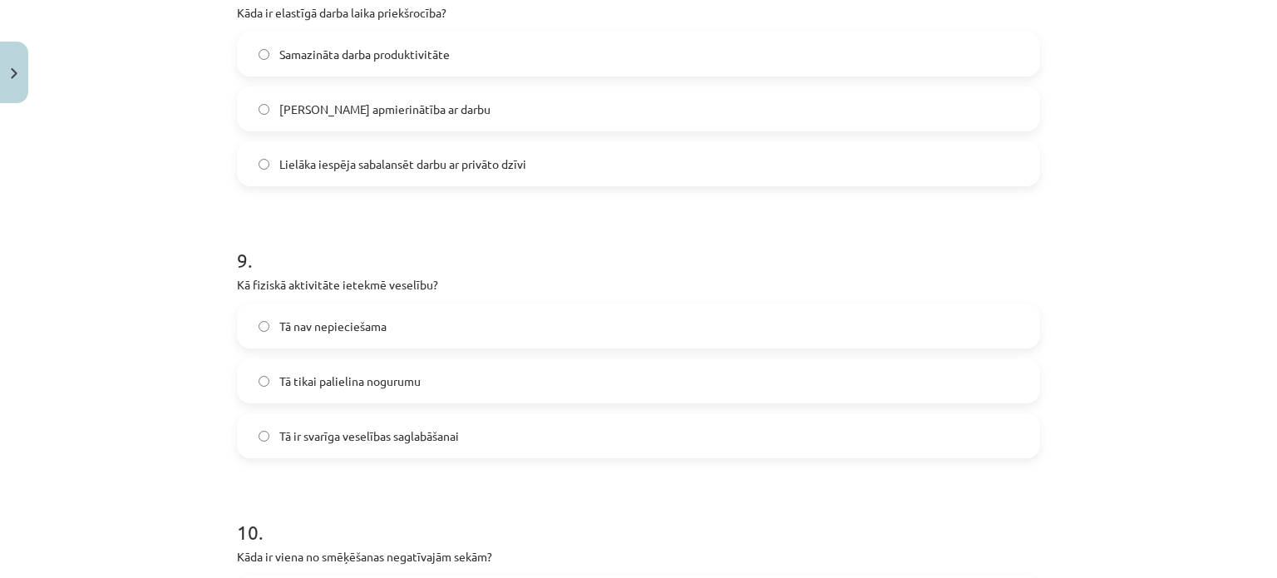
click at [386, 435] on span "Tā ir svarīga veselības saglabāšanai" at bounding box center [369, 435] width 180 height 17
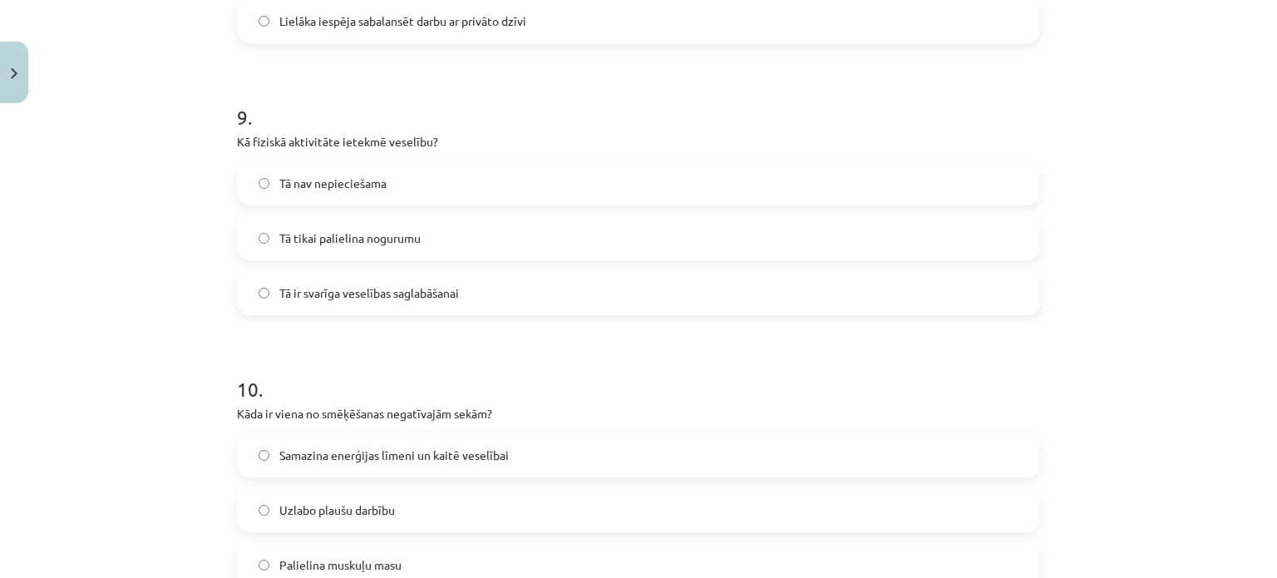
scroll to position [2618, 0]
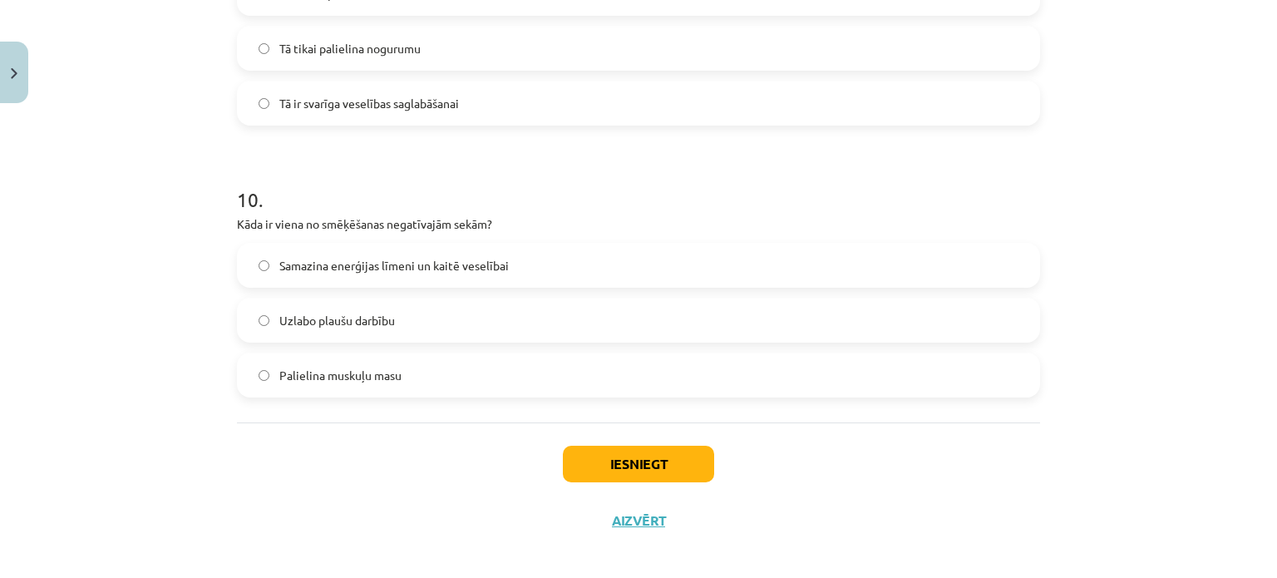
click at [414, 258] on span "Samazina enerģijas līmeni un kaitē veselībai" at bounding box center [393, 265] width 229 height 17
click at [668, 456] on button "Iesniegt" at bounding box center [638, 463] width 151 height 37
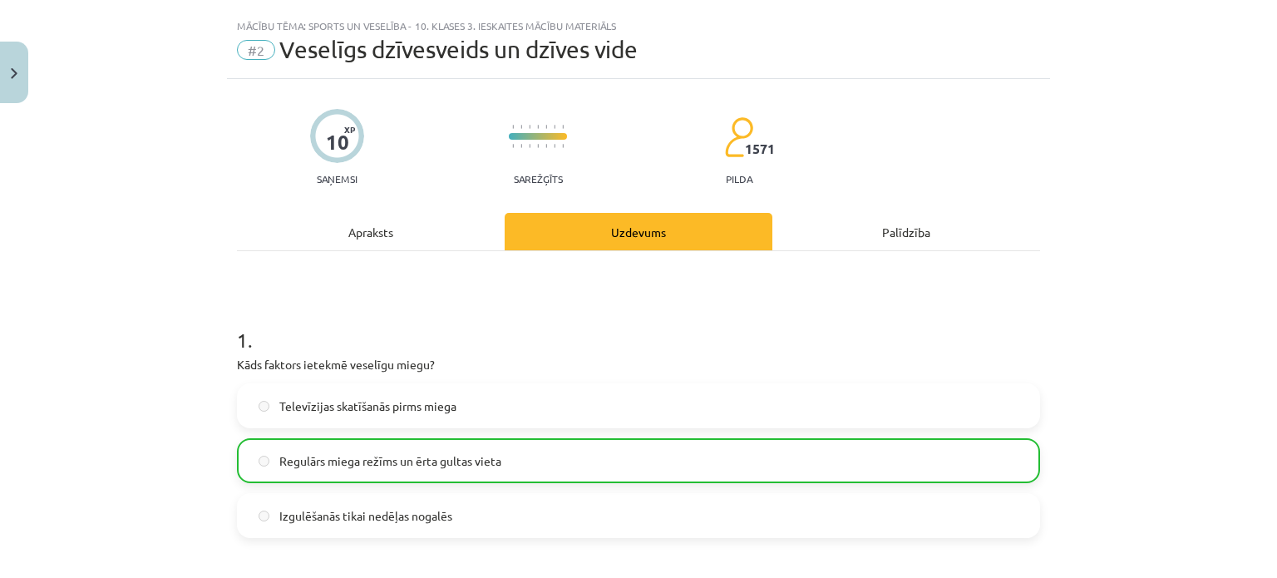
scroll to position [0, 0]
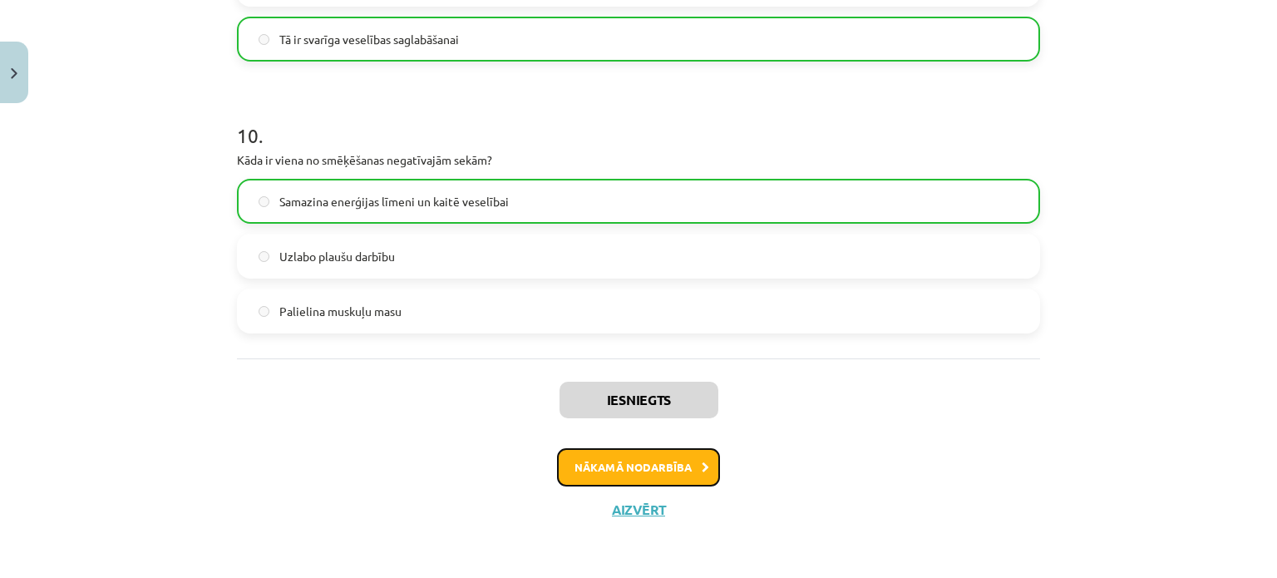
click at [650, 468] on button "Nākamā nodarbība" at bounding box center [638, 467] width 163 height 38
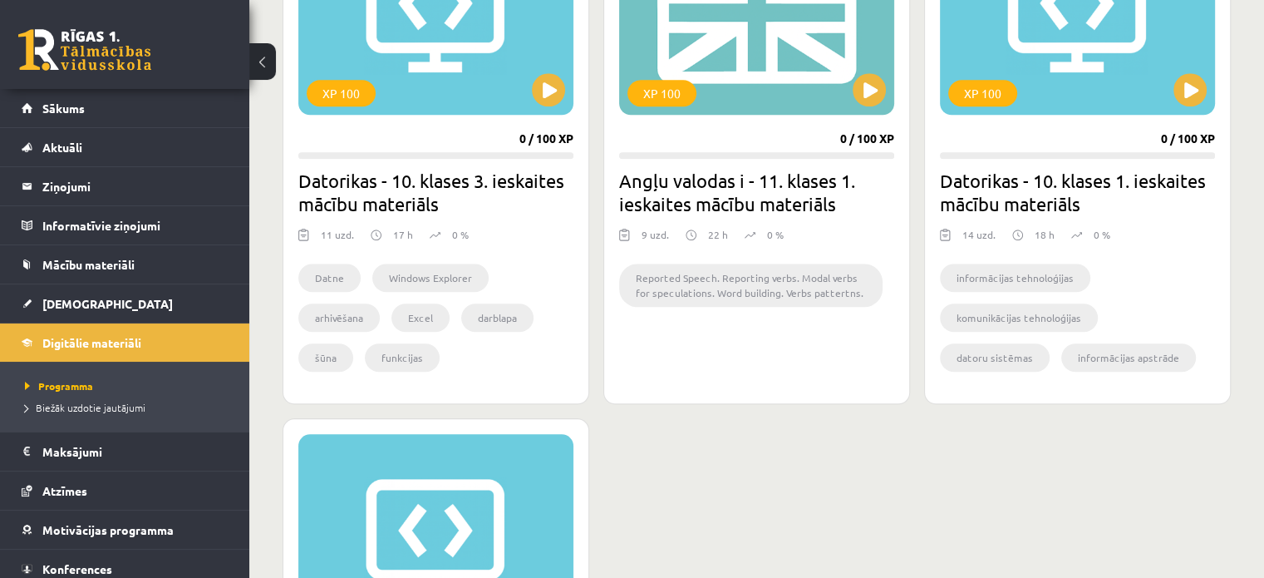
scroll to position [1579, 0]
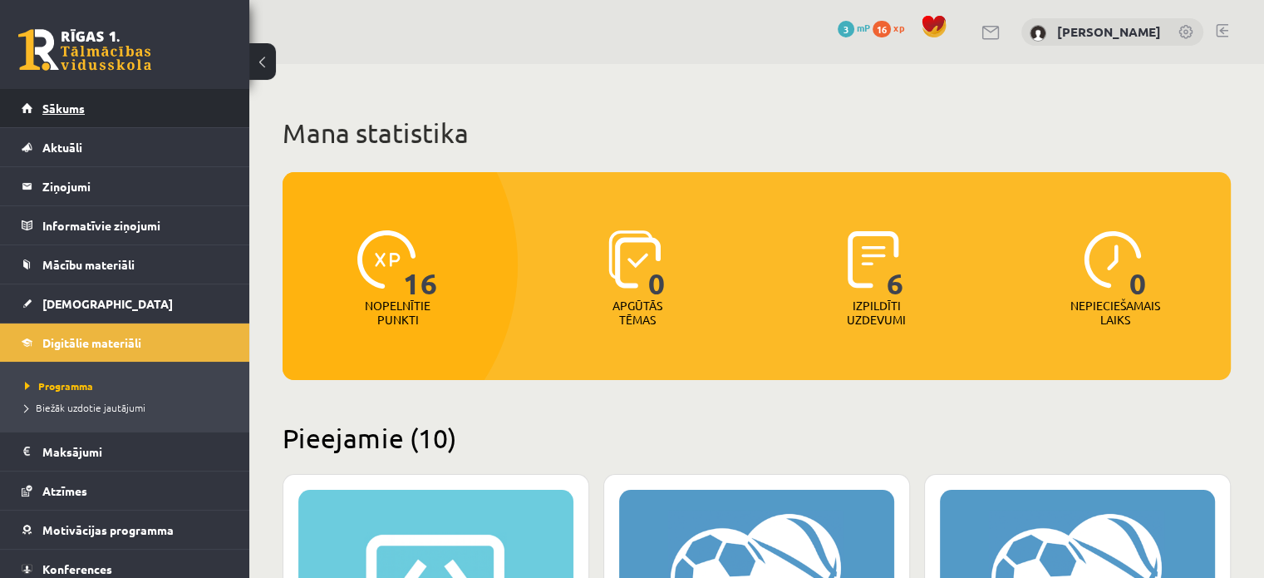
click at [91, 119] on link "Sākums" at bounding box center [125, 108] width 207 height 38
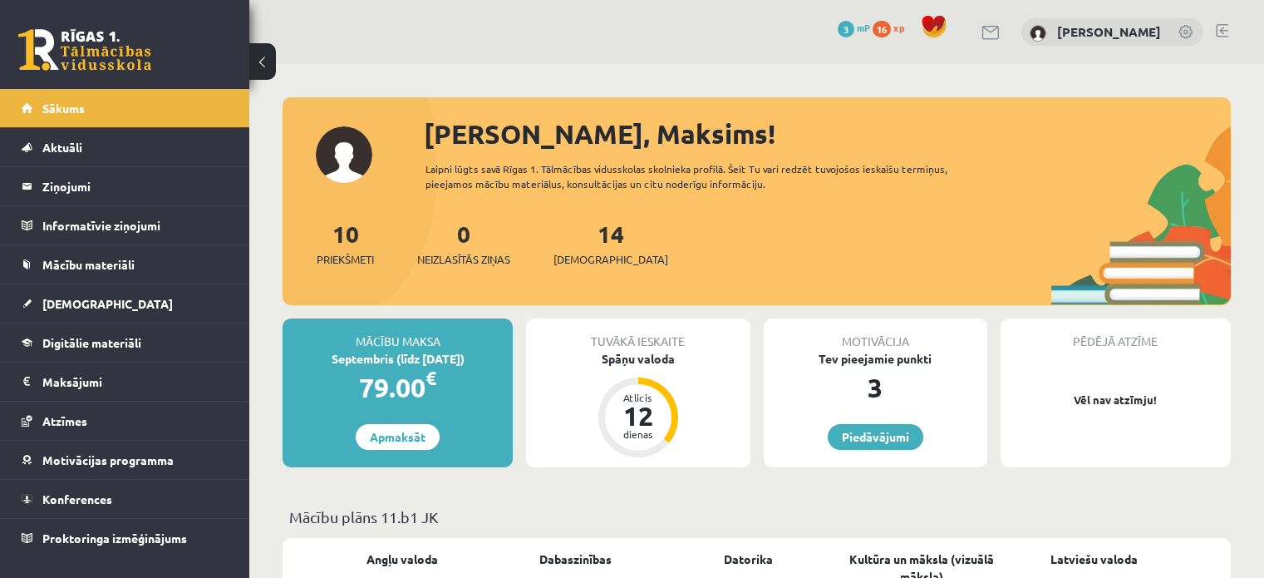
click at [94, 300] on link "[DEMOGRAPHIC_DATA]" at bounding box center [125, 303] width 207 height 38
